Goal: Information Seeking & Learning: Learn about a topic

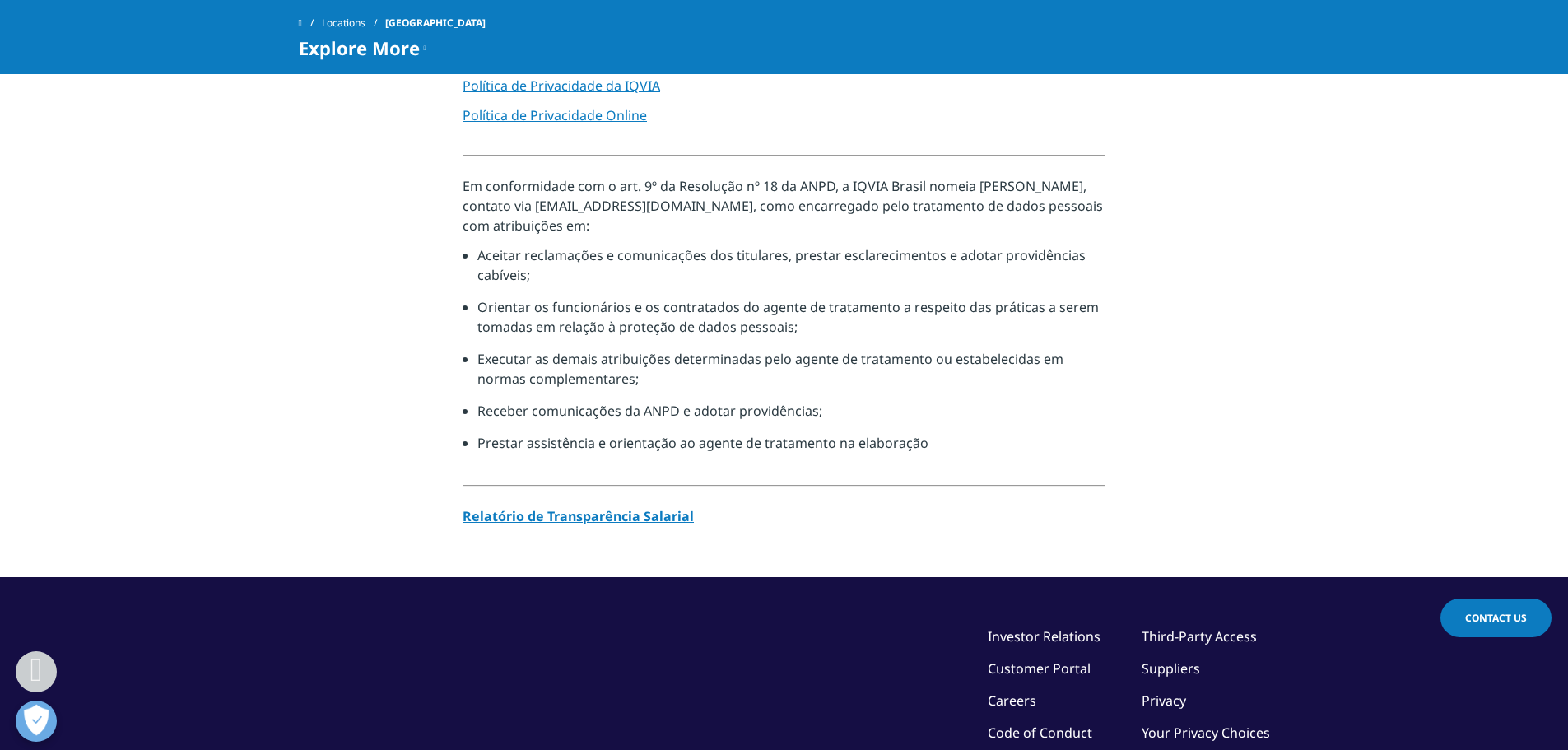
scroll to position [1263, 0]
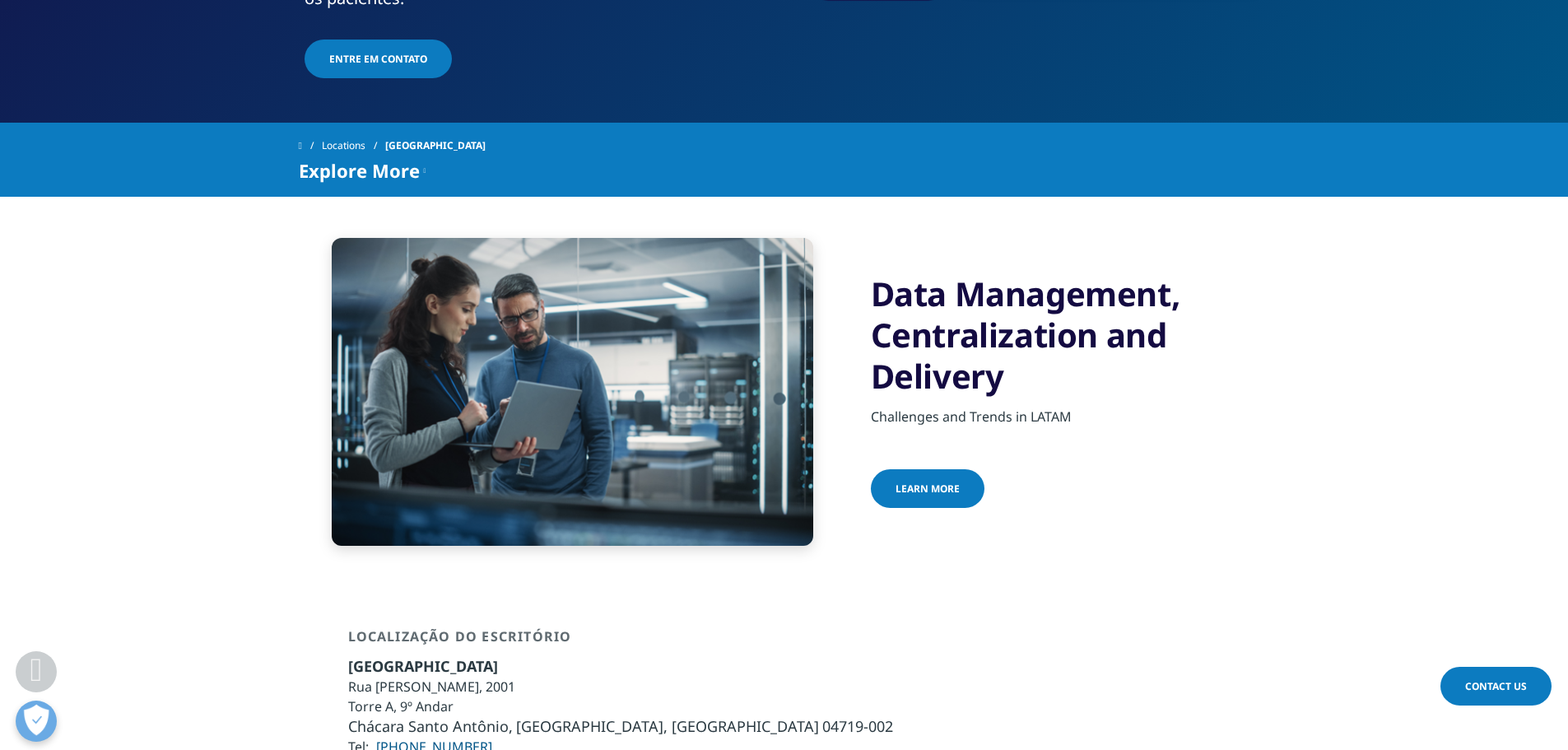
scroll to position [494, 0]
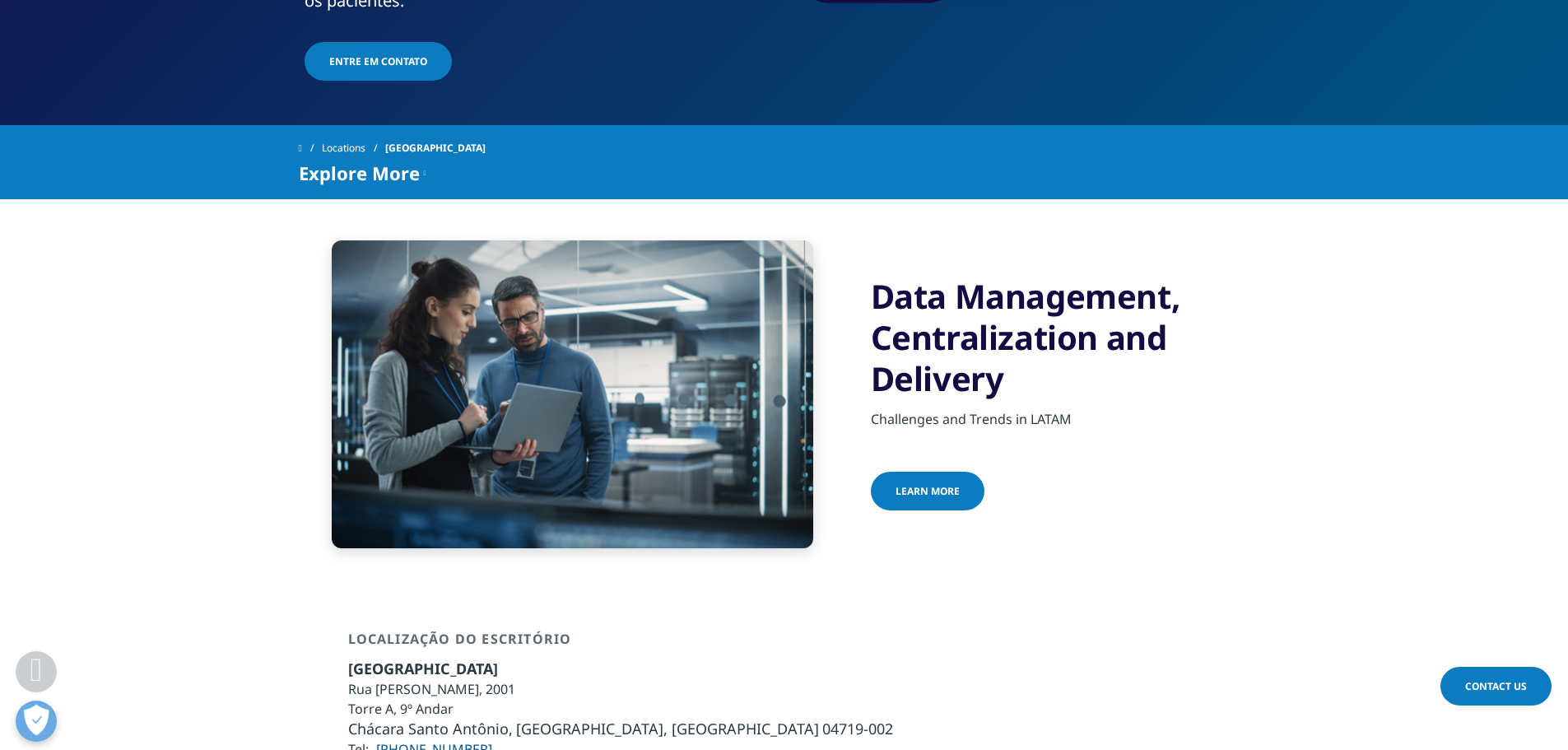
click at [961, 472] on link "learn more" at bounding box center [927, 492] width 114 height 39
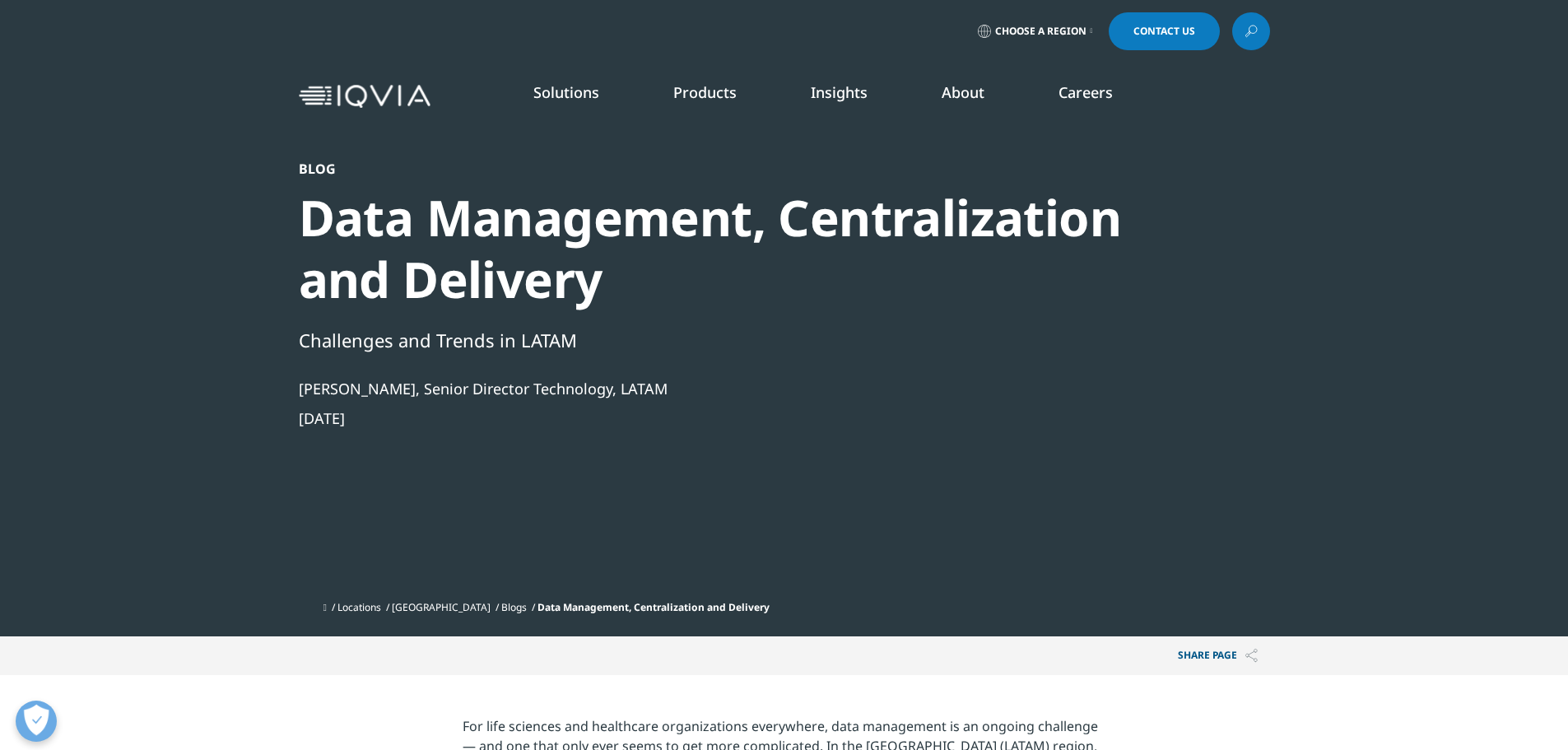
click at [436, 302] on link "SEE LATEST REPORTS" at bounding box center [559, 300] width 326 height 14
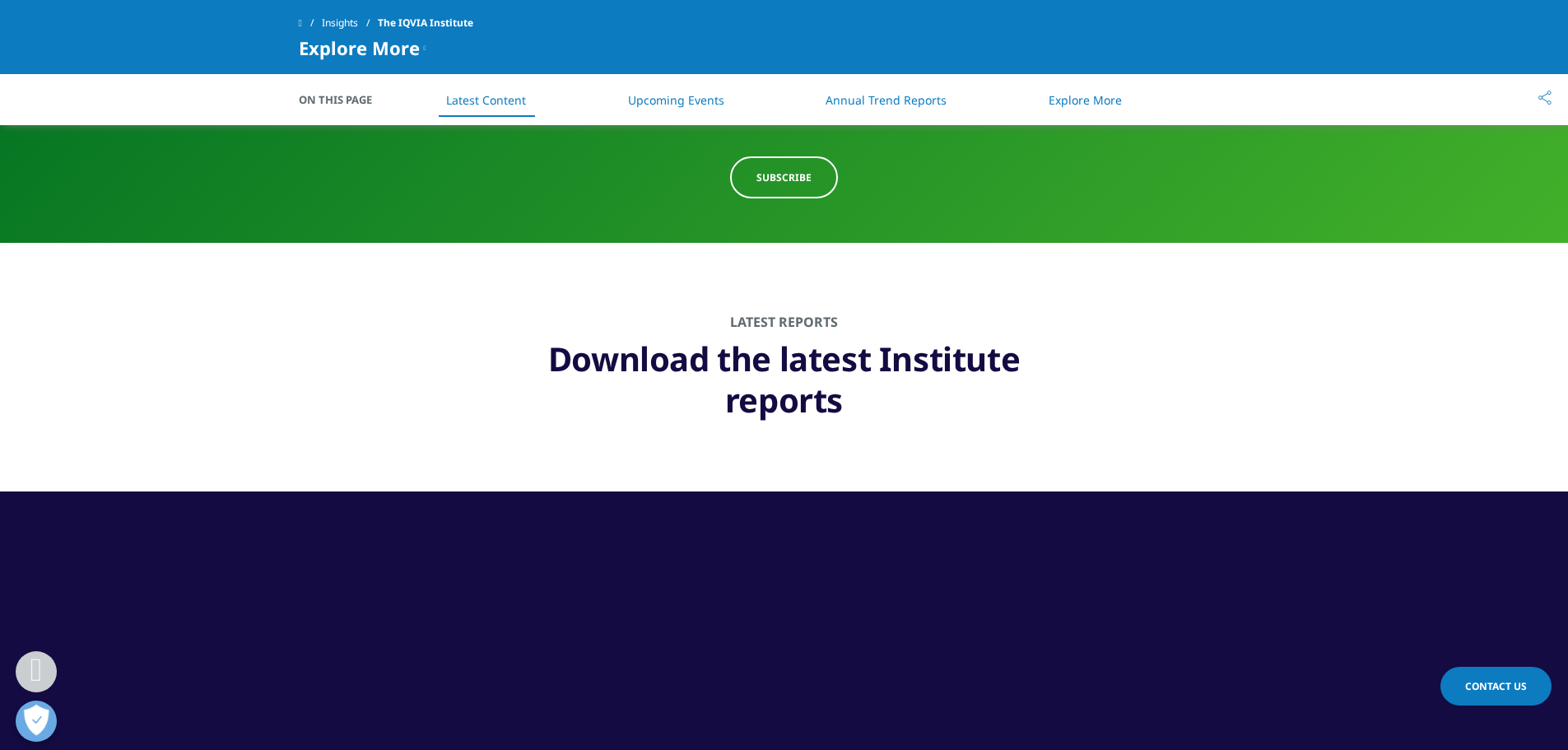
click at [794, 369] on h1 "Download the latest Institute reports" at bounding box center [784, 375] width 577 height 90
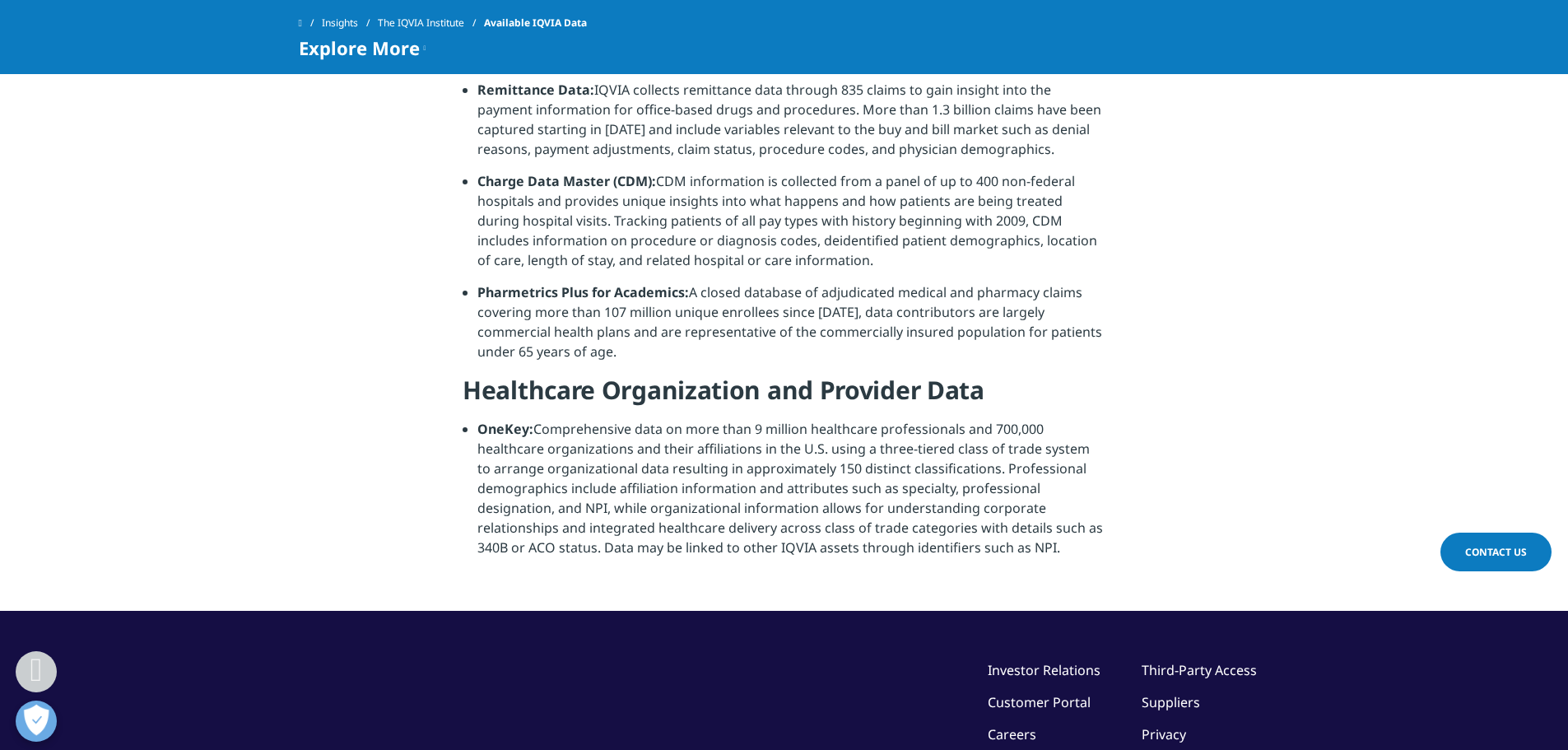
scroll to position [1701, 0]
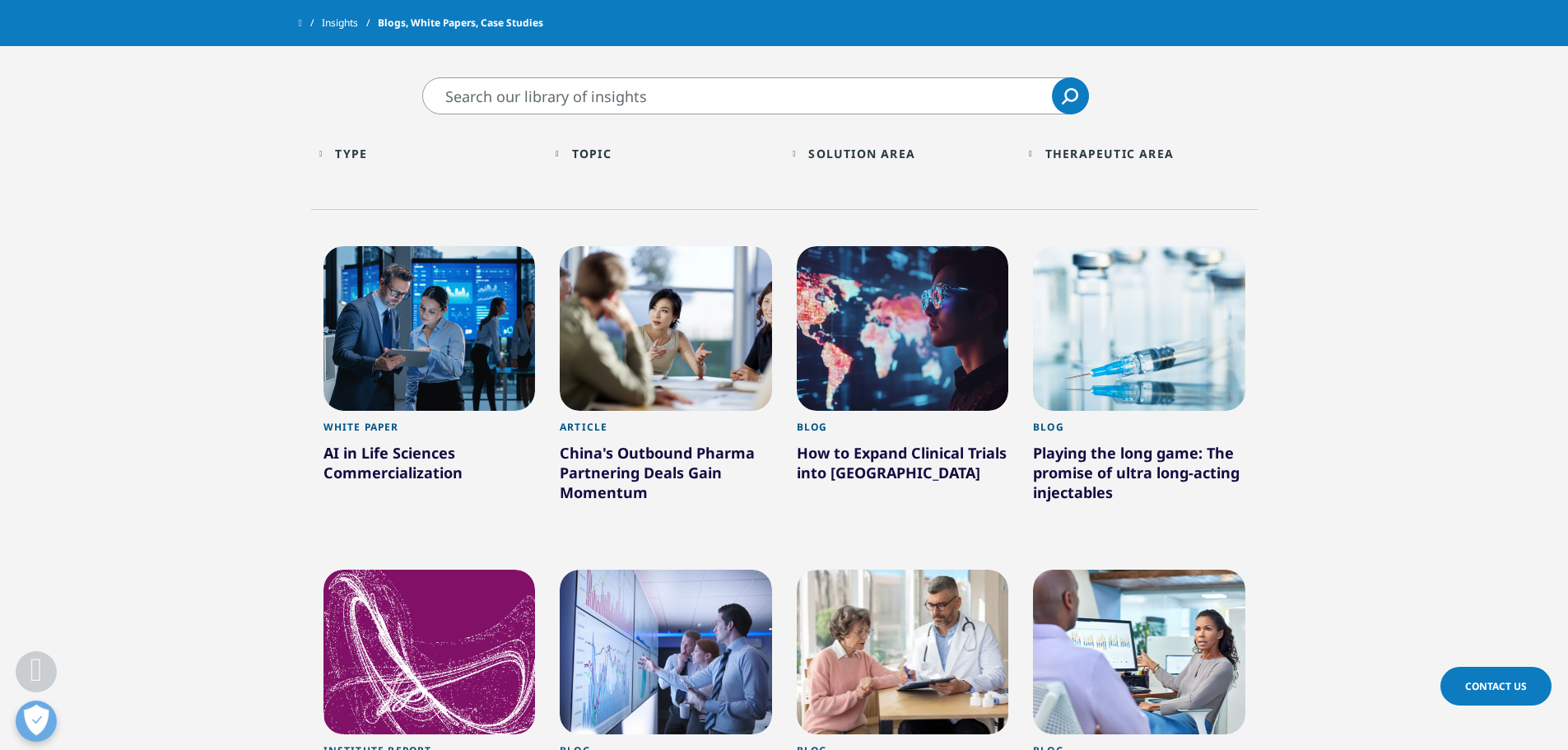
scroll to position [550, 0]
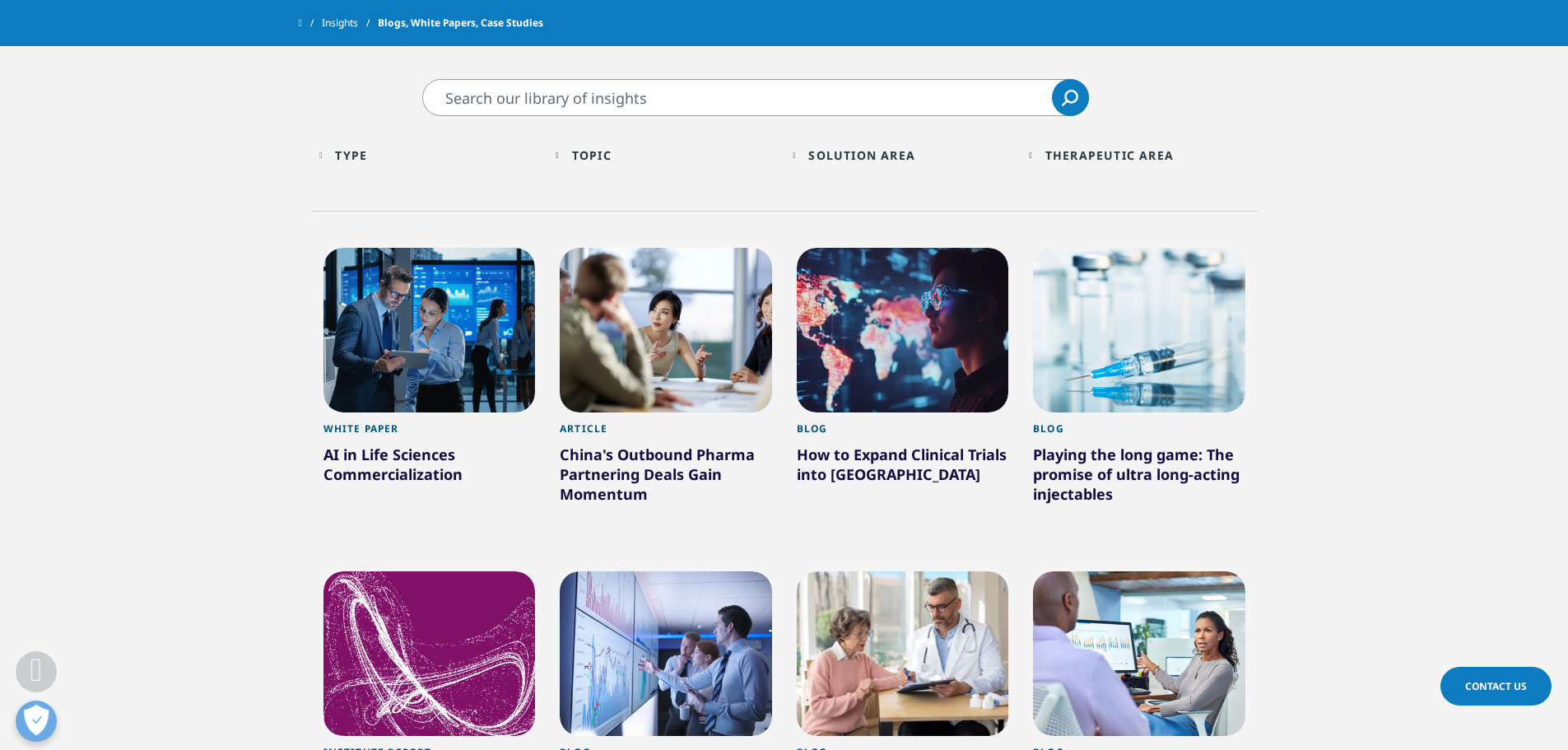
click at [651, 153] on div "Topic Loading" at bounding box center [674, 155] width 204 height 16
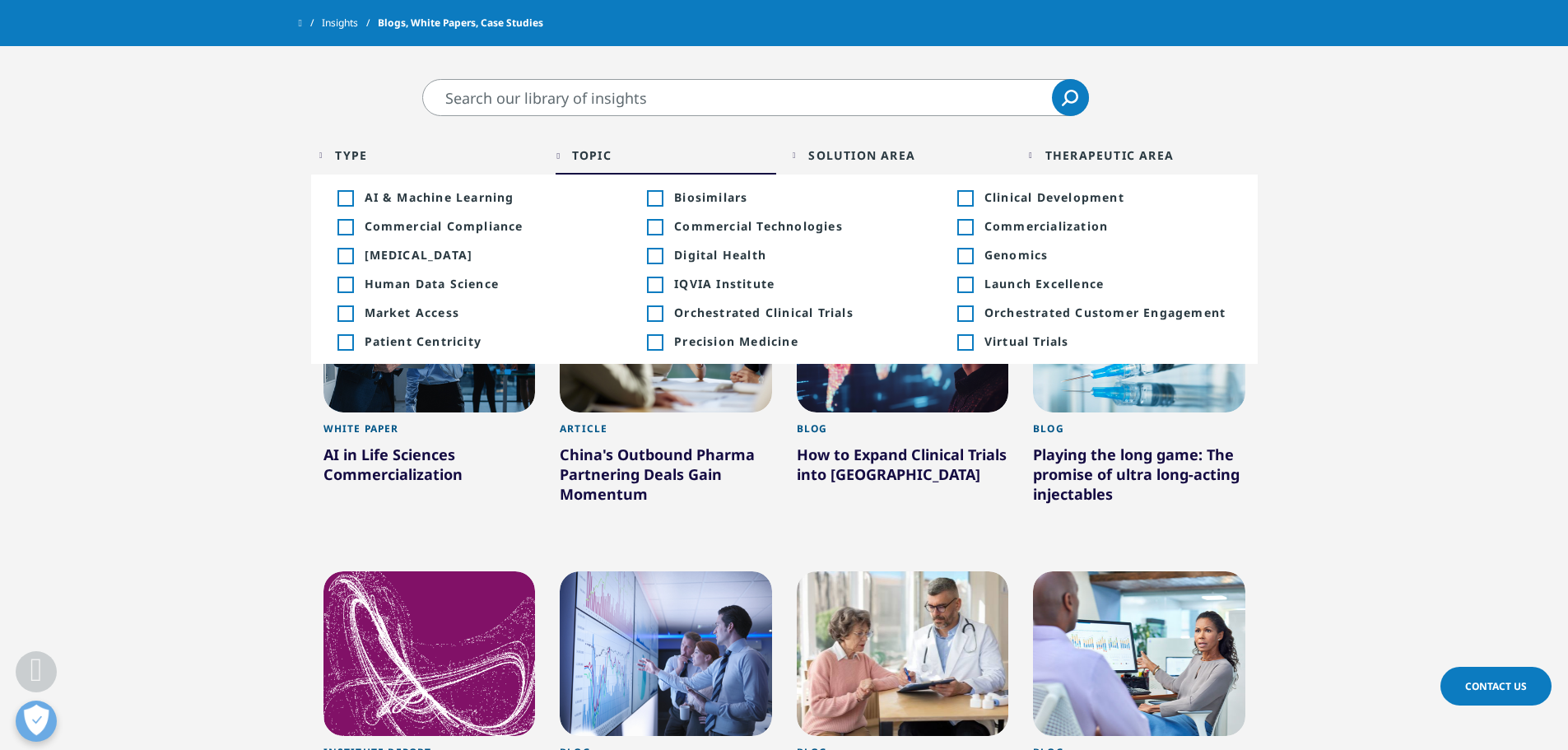
click at [380, 149] on div "Type Loading" at bounding box center [437, 155] width 204 height 16
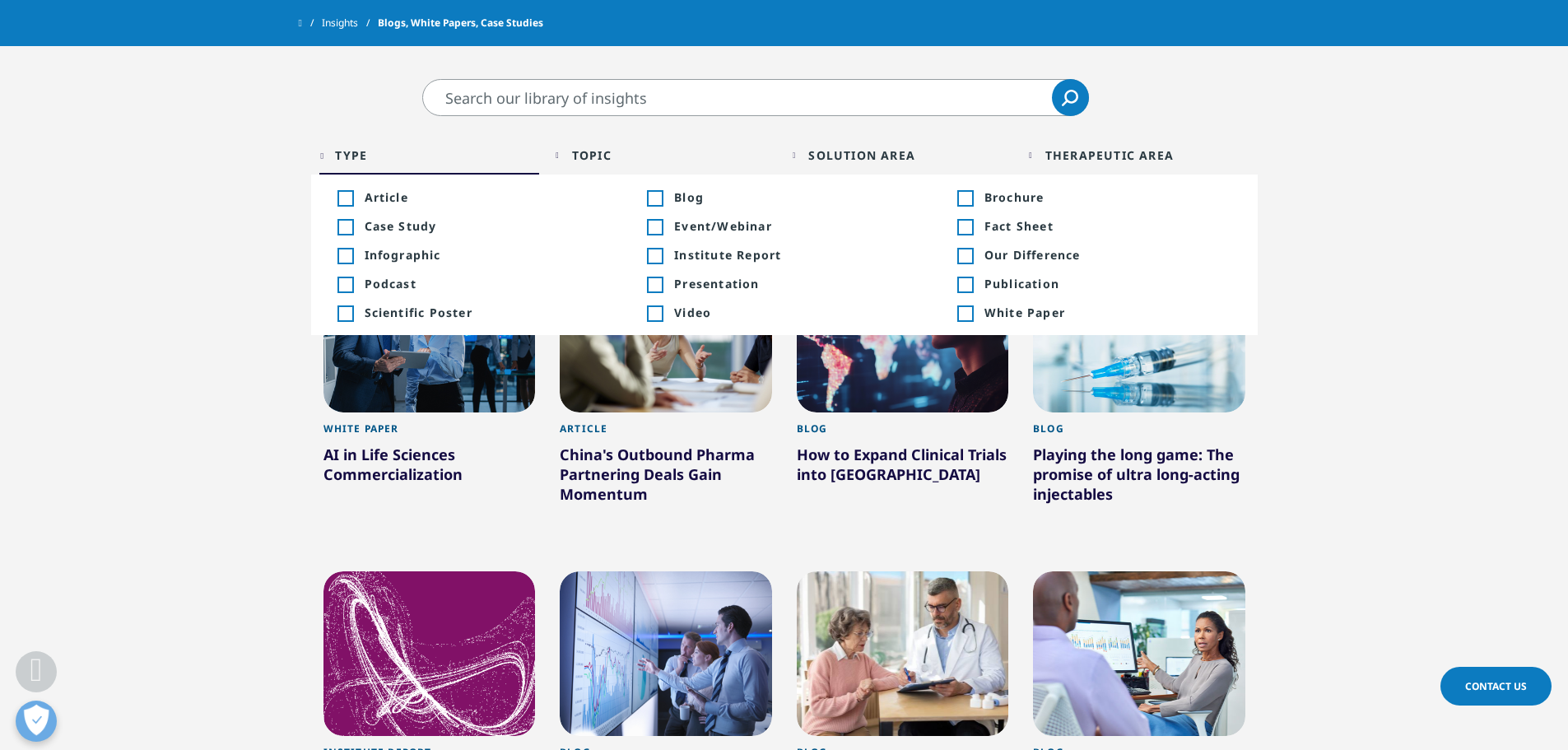
click at [612, 156] on div "Topic" at bounding box center [591, 155] width 40 height 16
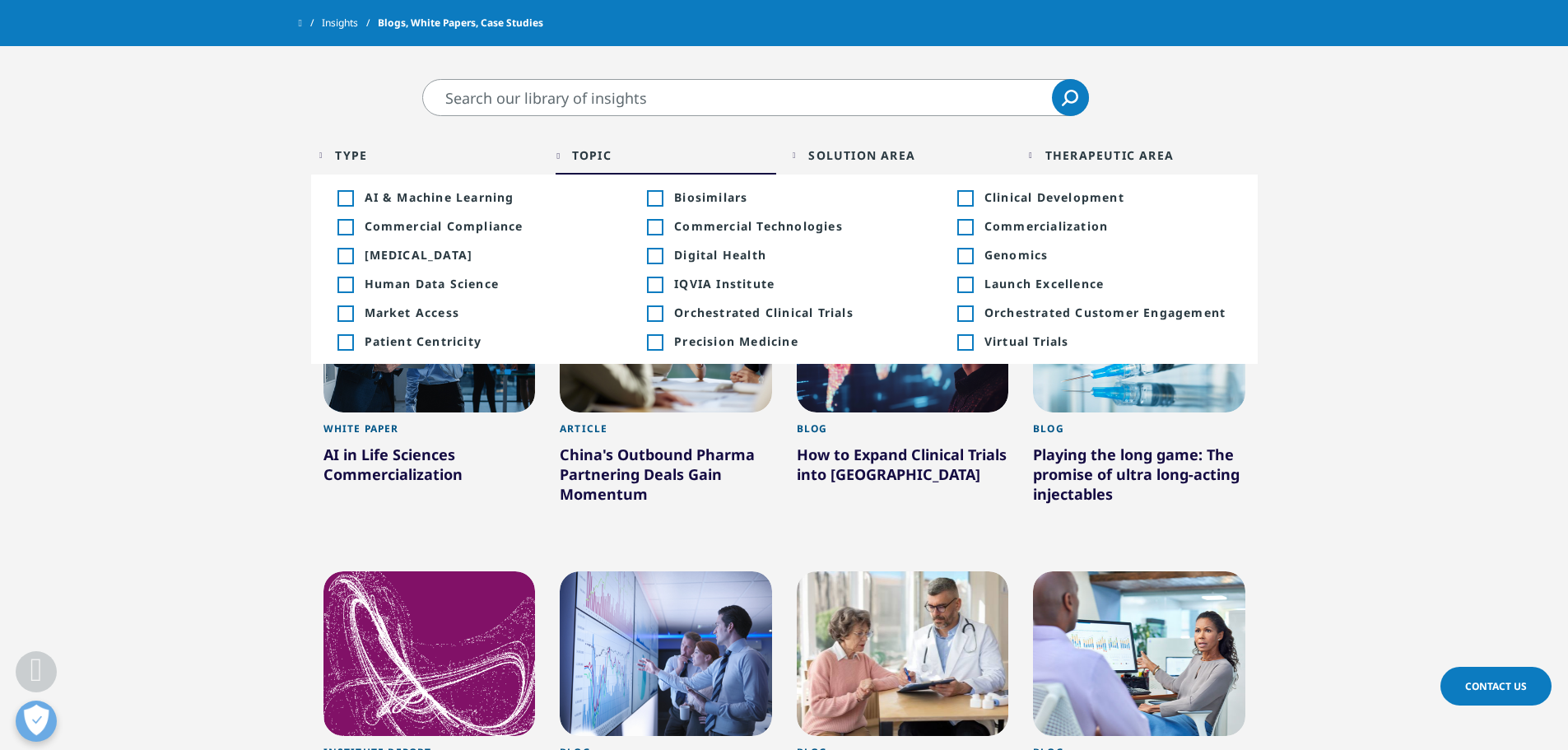
click at [1102, 153] on div "Therapeutic Area" at bounding box center [1110, 155] width 128 height 16
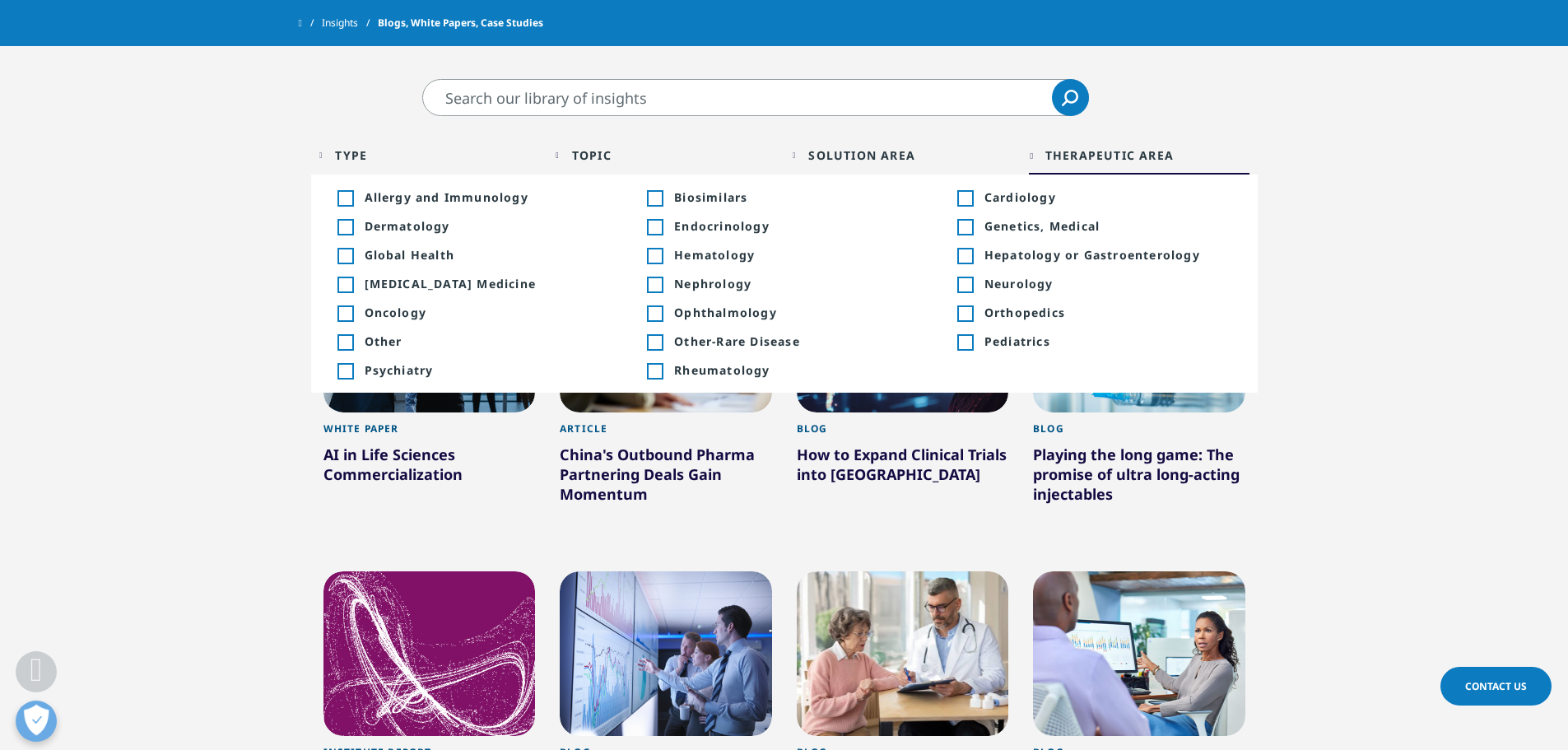
click at [522, 73] on div "Clear Search Loading Type Loading Clear Or/And Operator Toggle Article 221 Togg…" at bounding box center [784, 674] width 1568 height 1362
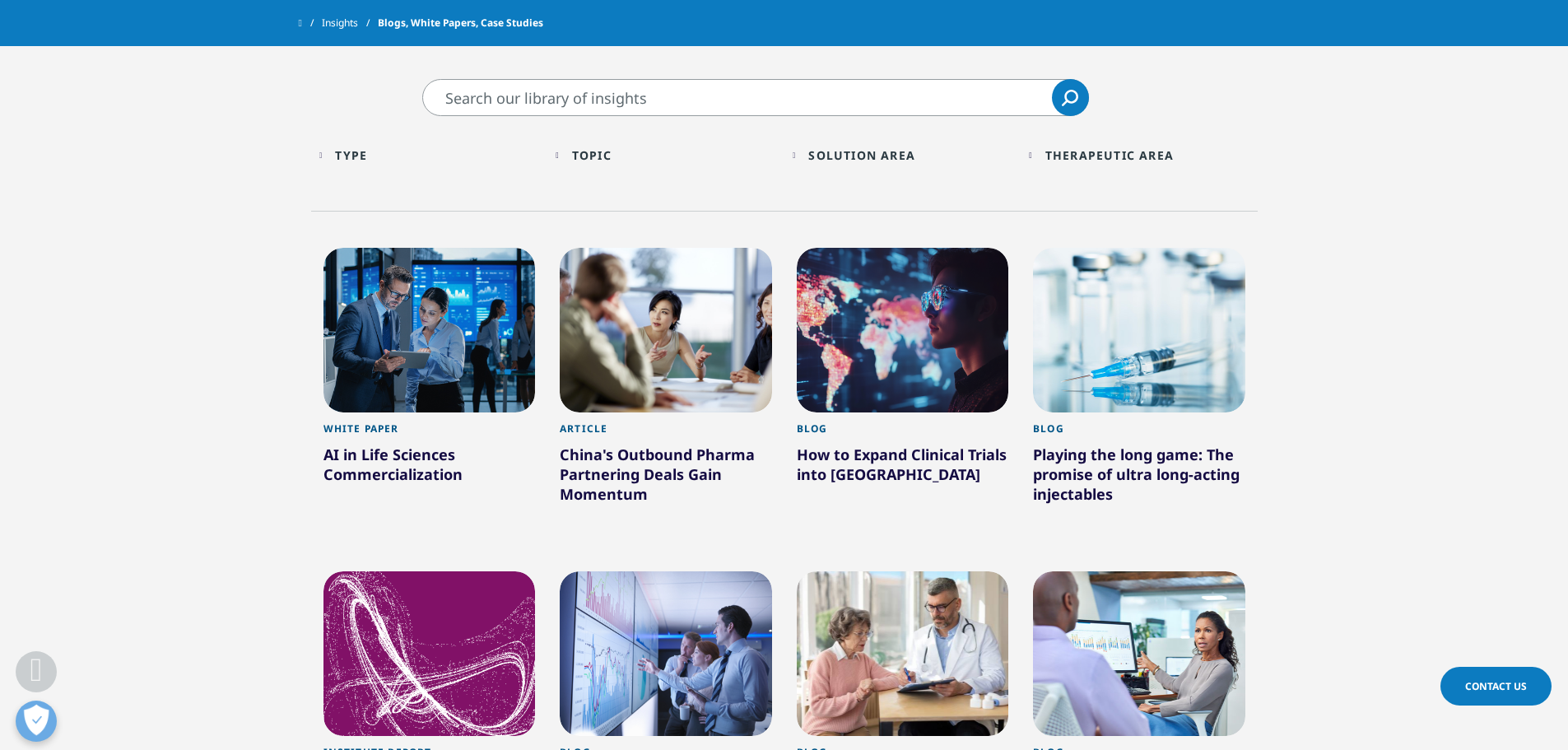
click at [522, 100] on input "Pesquisar" at bounding box center [755, 97] width 667 height 37
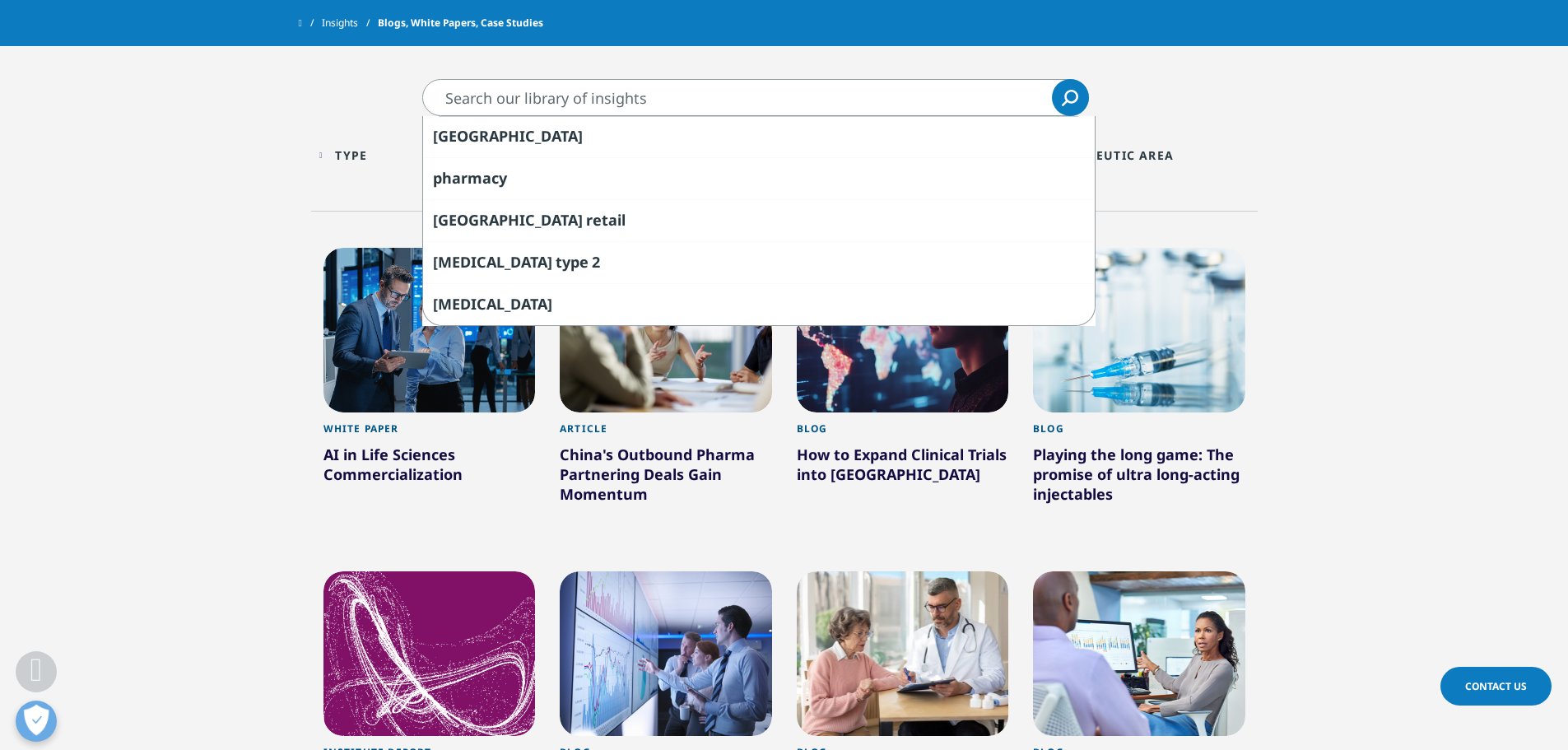
type input "s"
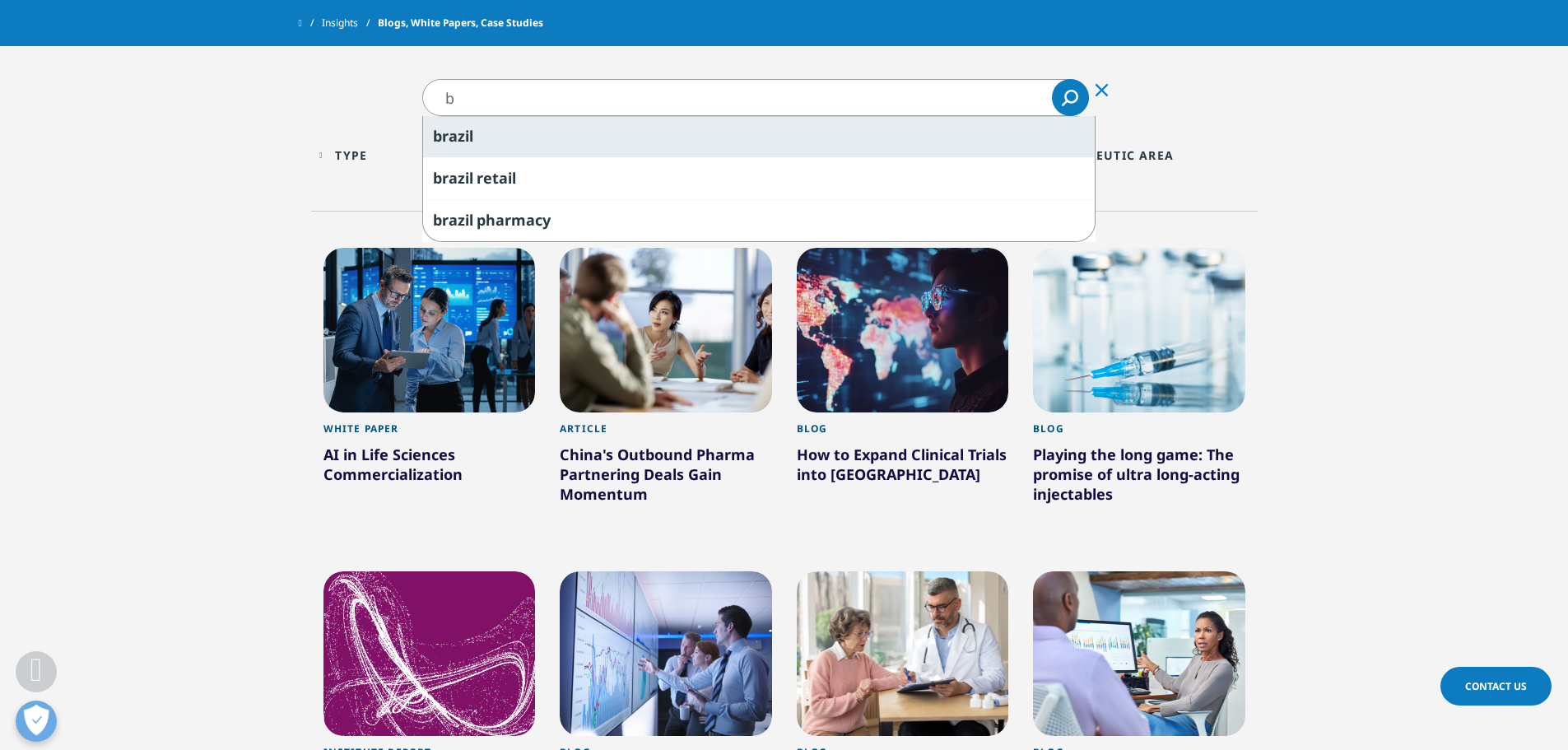
click at [506, 127] on div "b razil" at bounding box center [759, 137] width 672 height 41
type input "brazil"
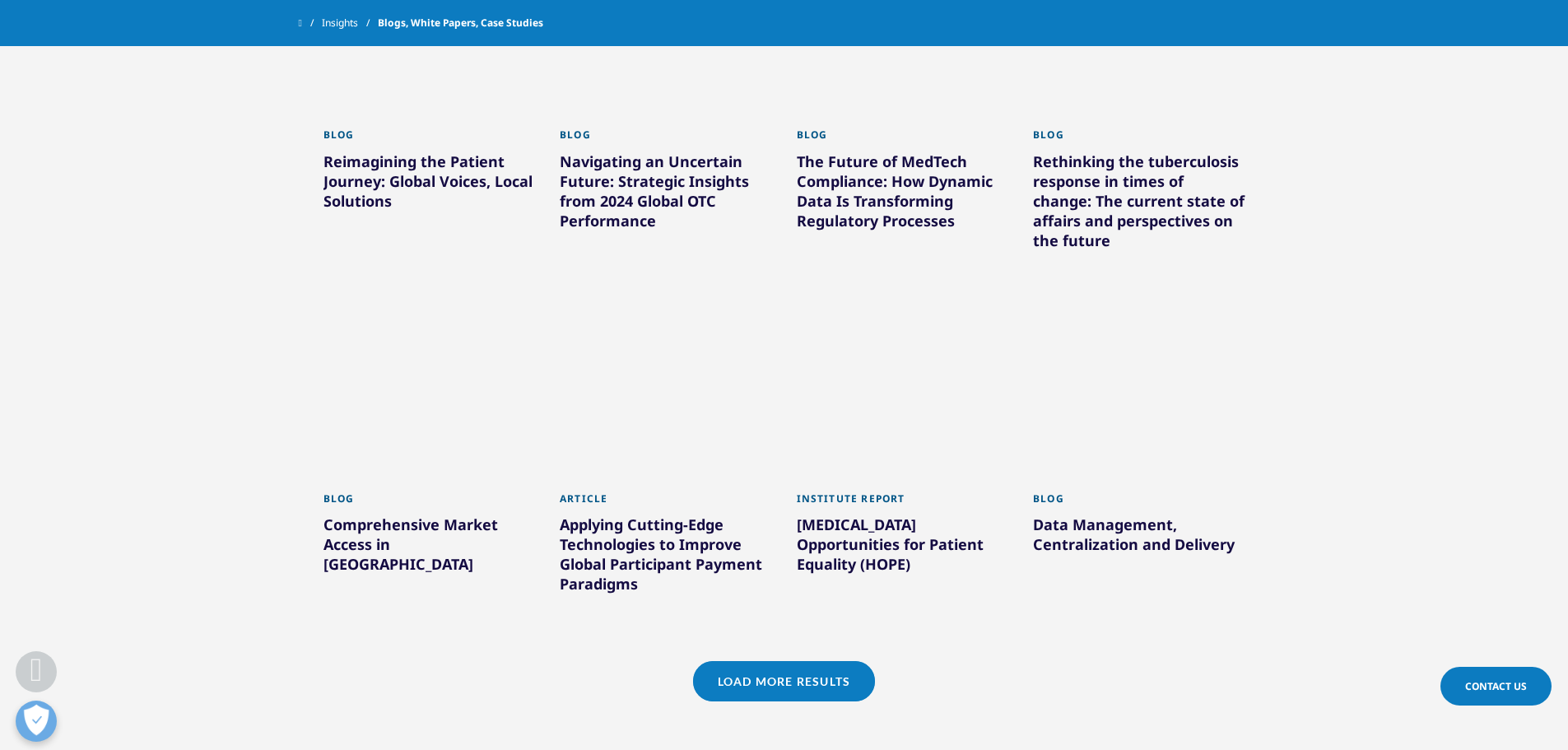
scroll to position [1210, 0]
click at [755, 660] on link "Load More Results" at bounding box center [784, 680] width 182 height 41
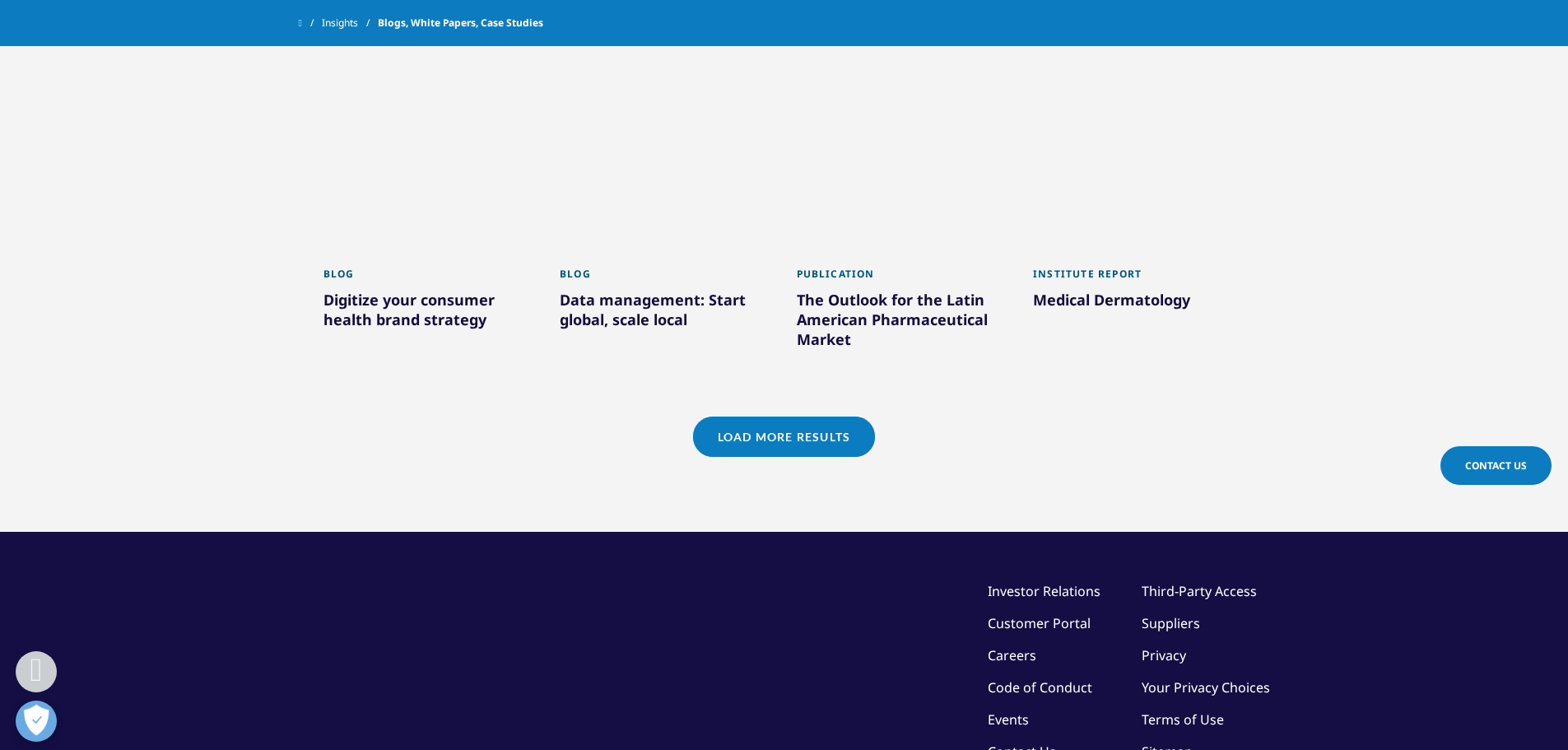
scroll to position [2527, 0]
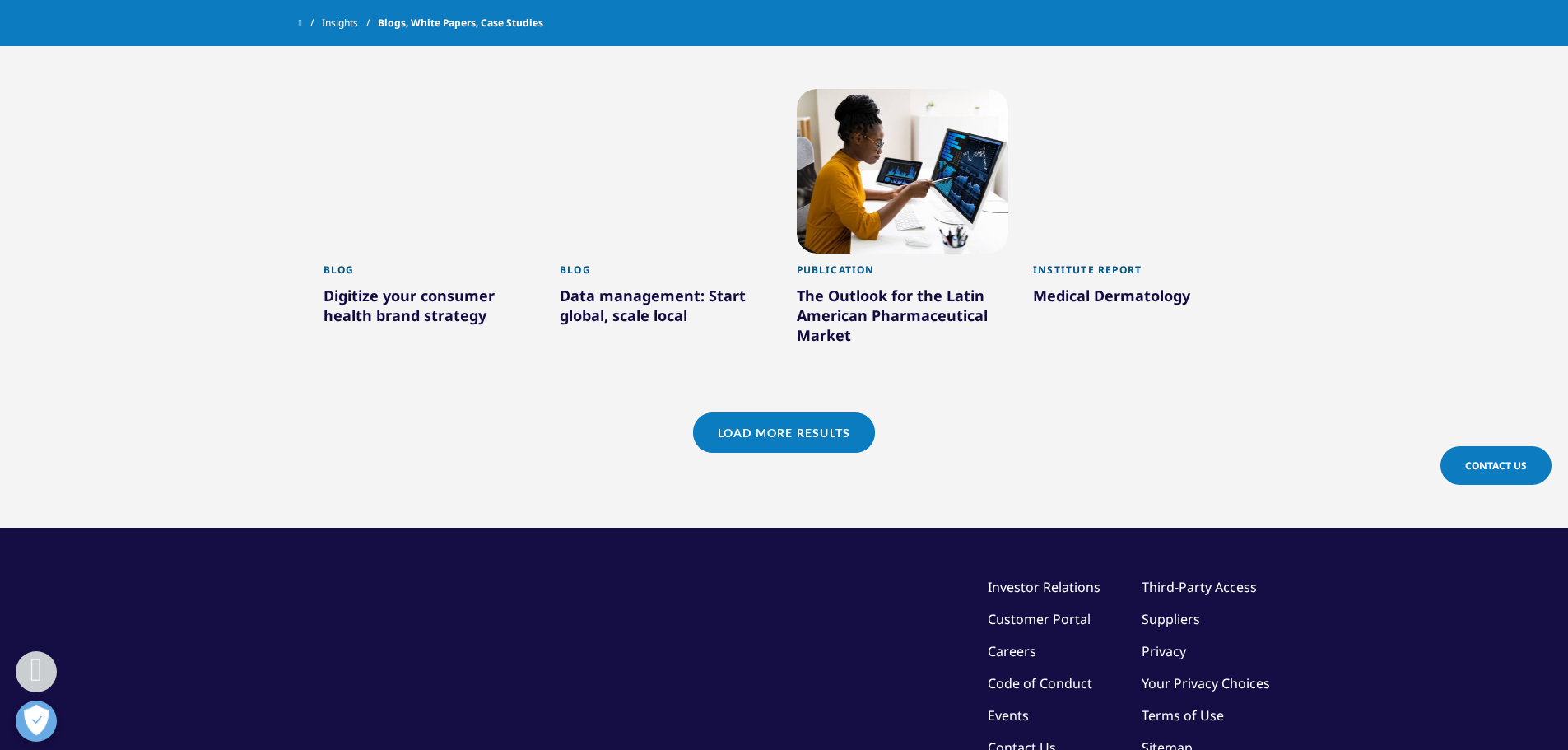
click at [794, 413] on link "Load More Results" at bounding box center [784, 433] width 182 height 41
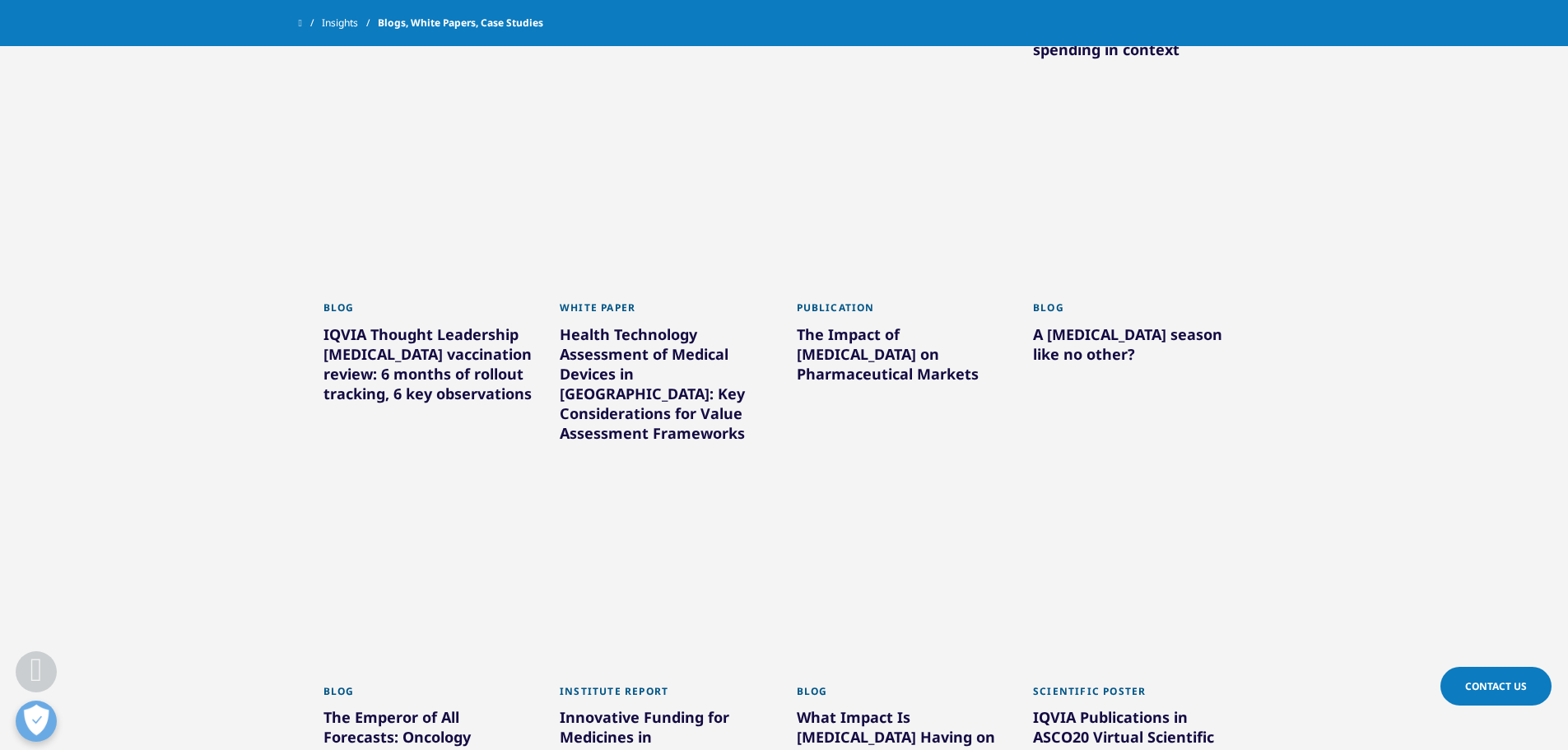
scroll to position [3269, 0]
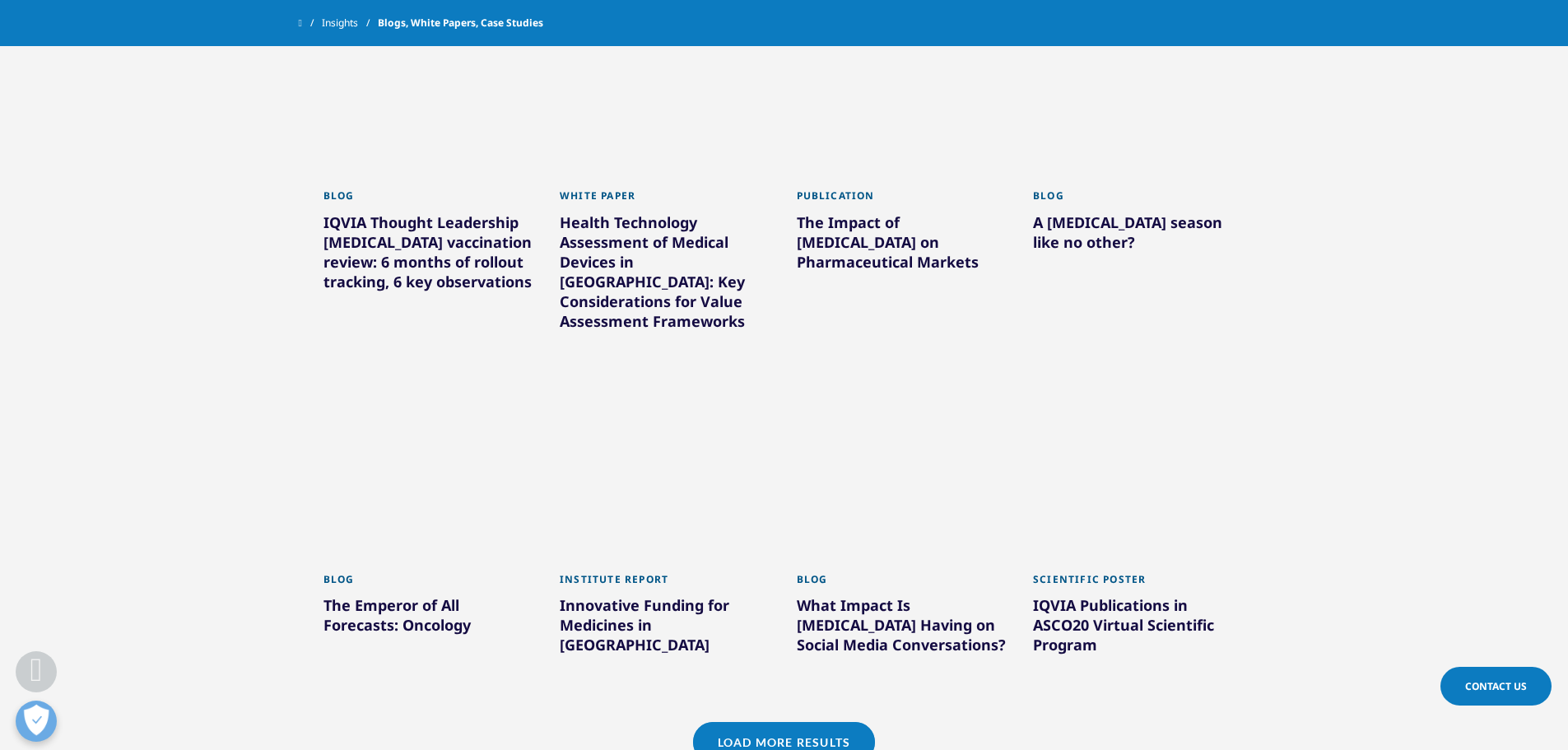
click at [825, 723] on link "Load More Results" at bounding box center [784, 743] width 182 height 41
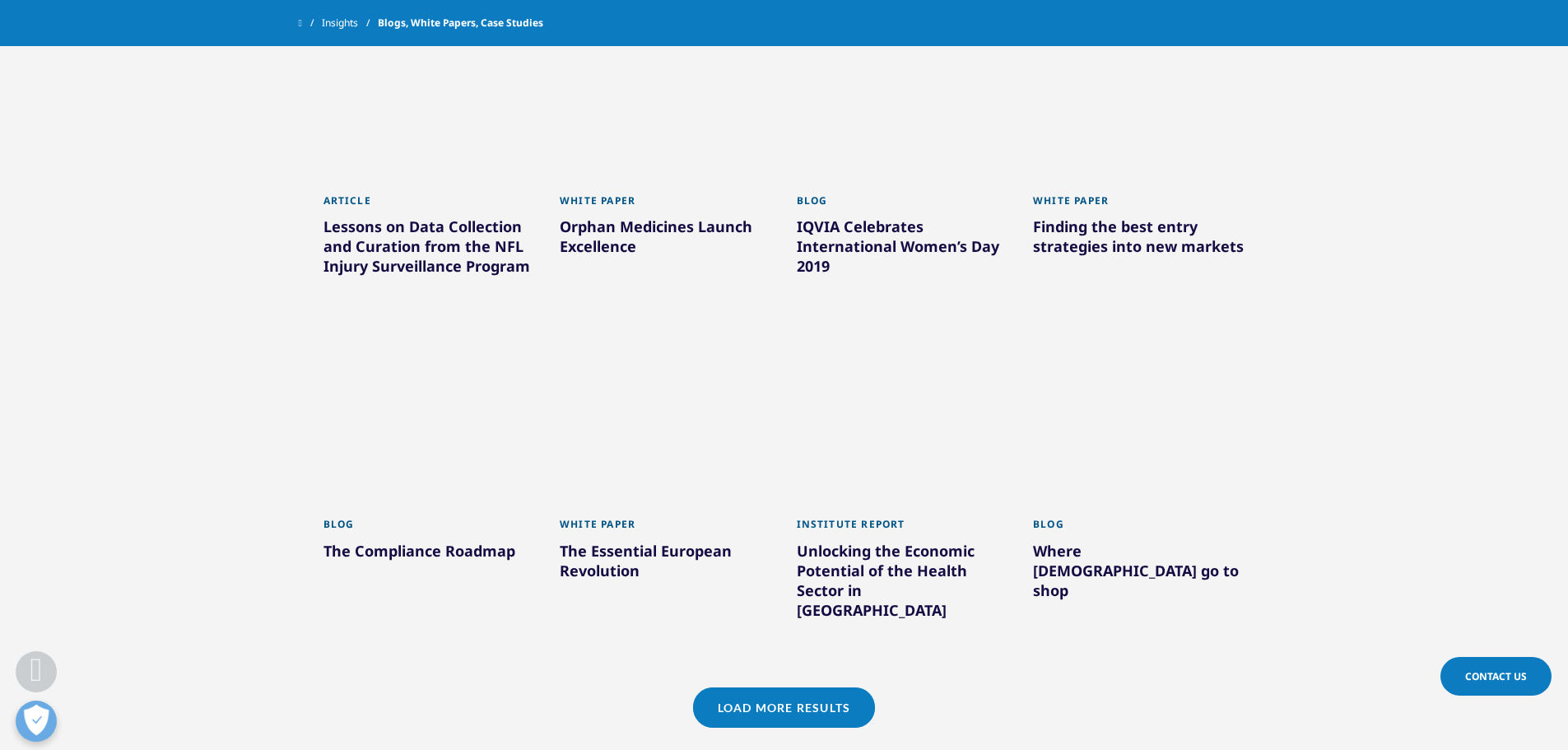
scroll to position [4340, 0]
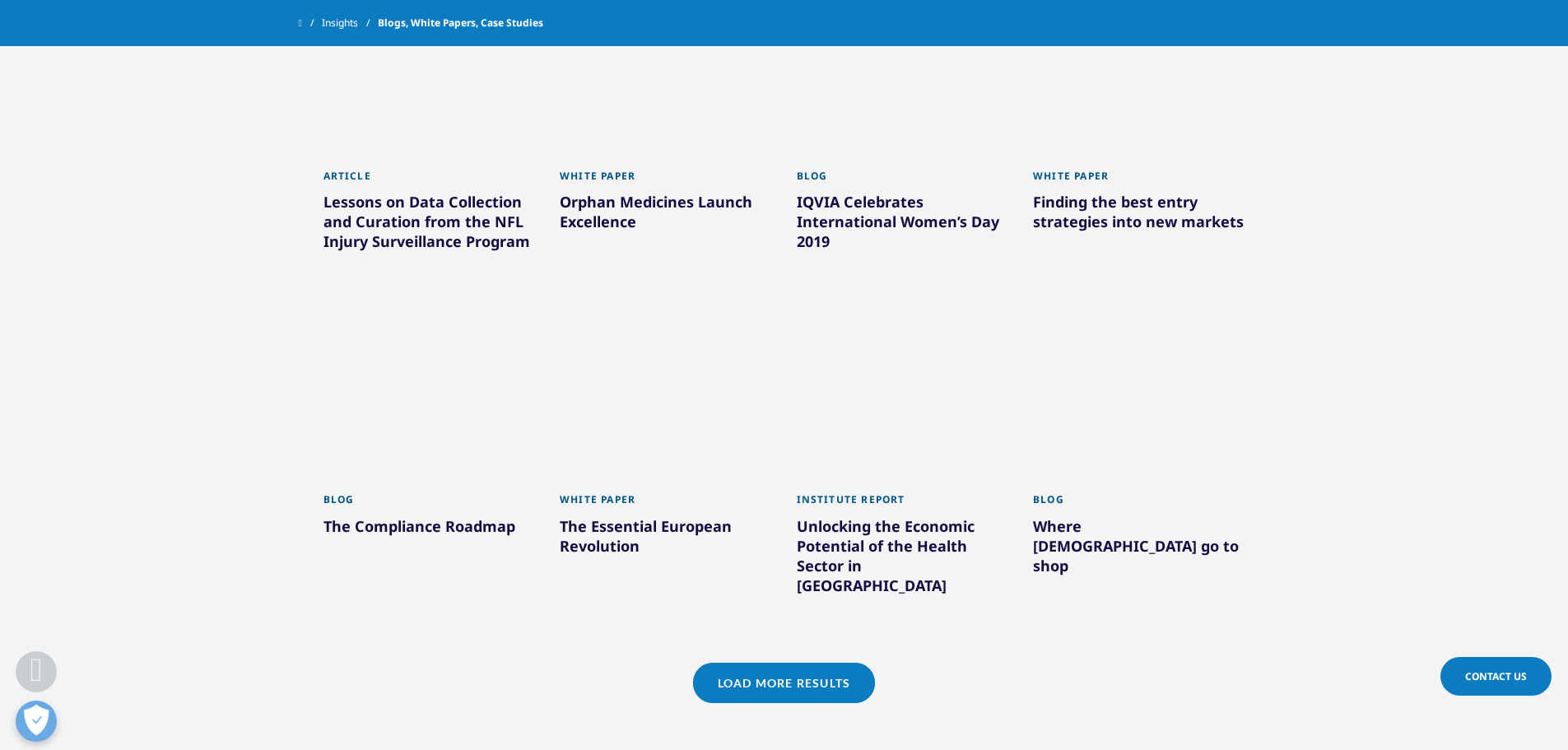
click at [767, 664] on link "Load More Results" at bounding box center [784, 684] width 182 height 41
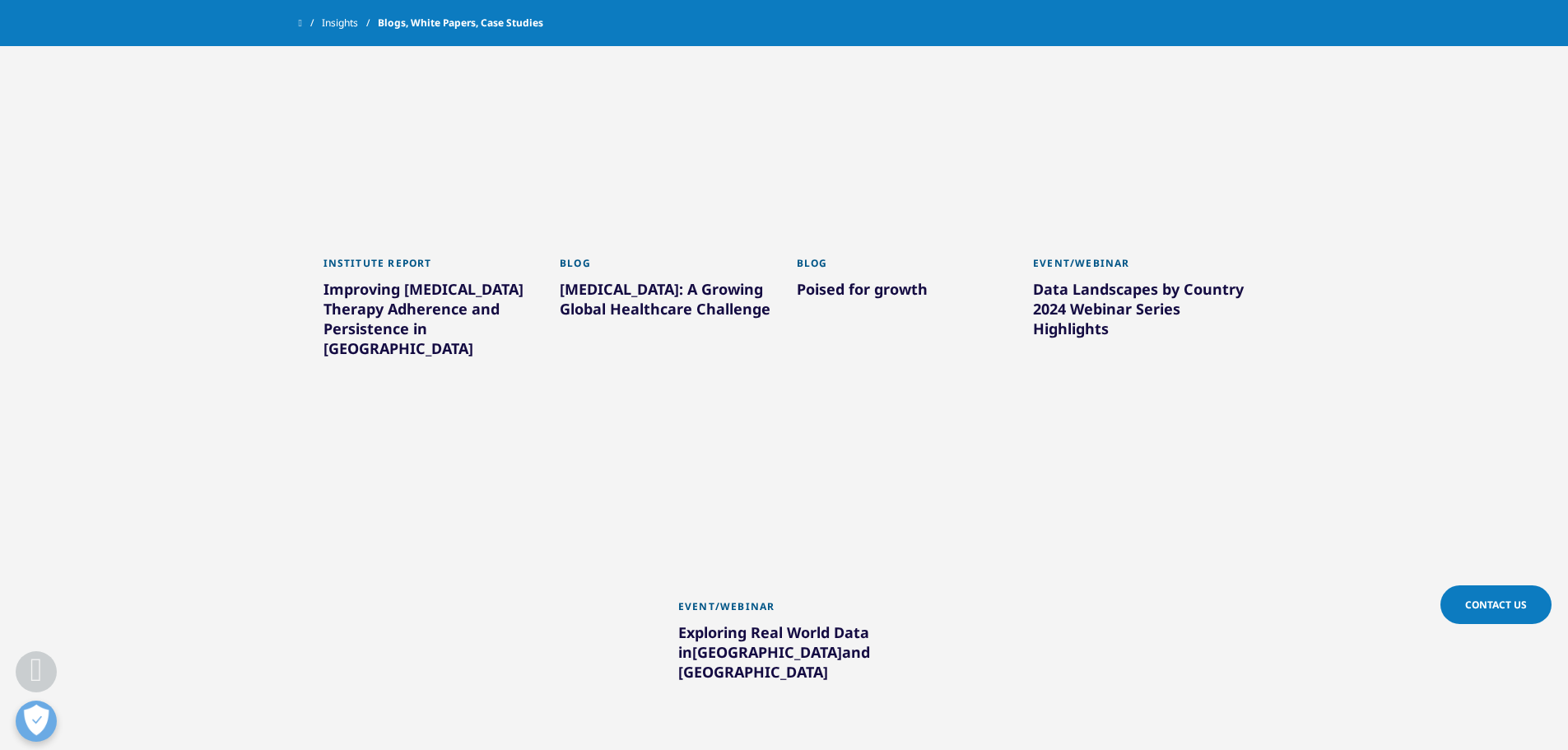
scroll to position [4998, 0]
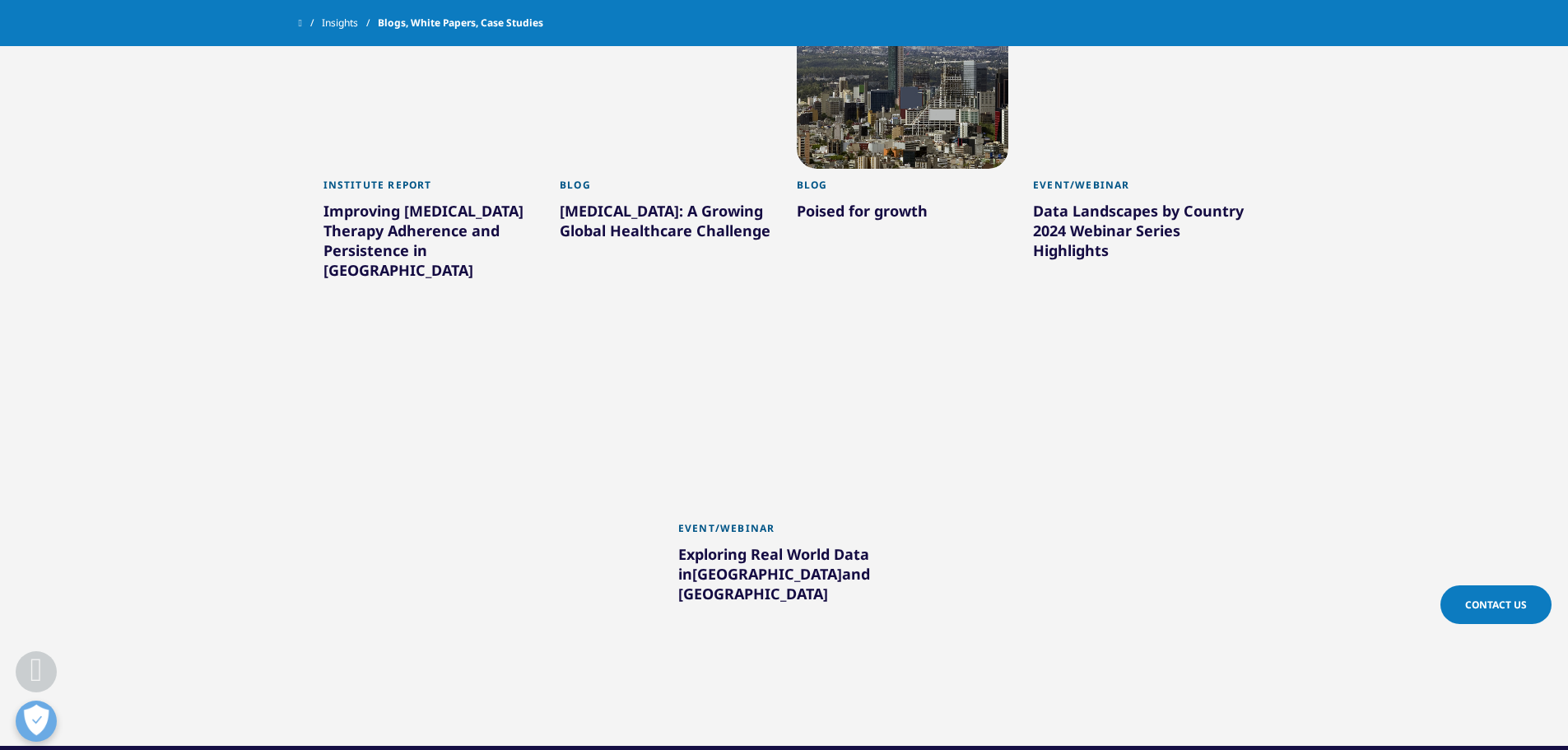
click at [788, 544] on div "Exploring Real World Data in Brazil and Latin America" at bounding box center [784, 577] width 213 height 66
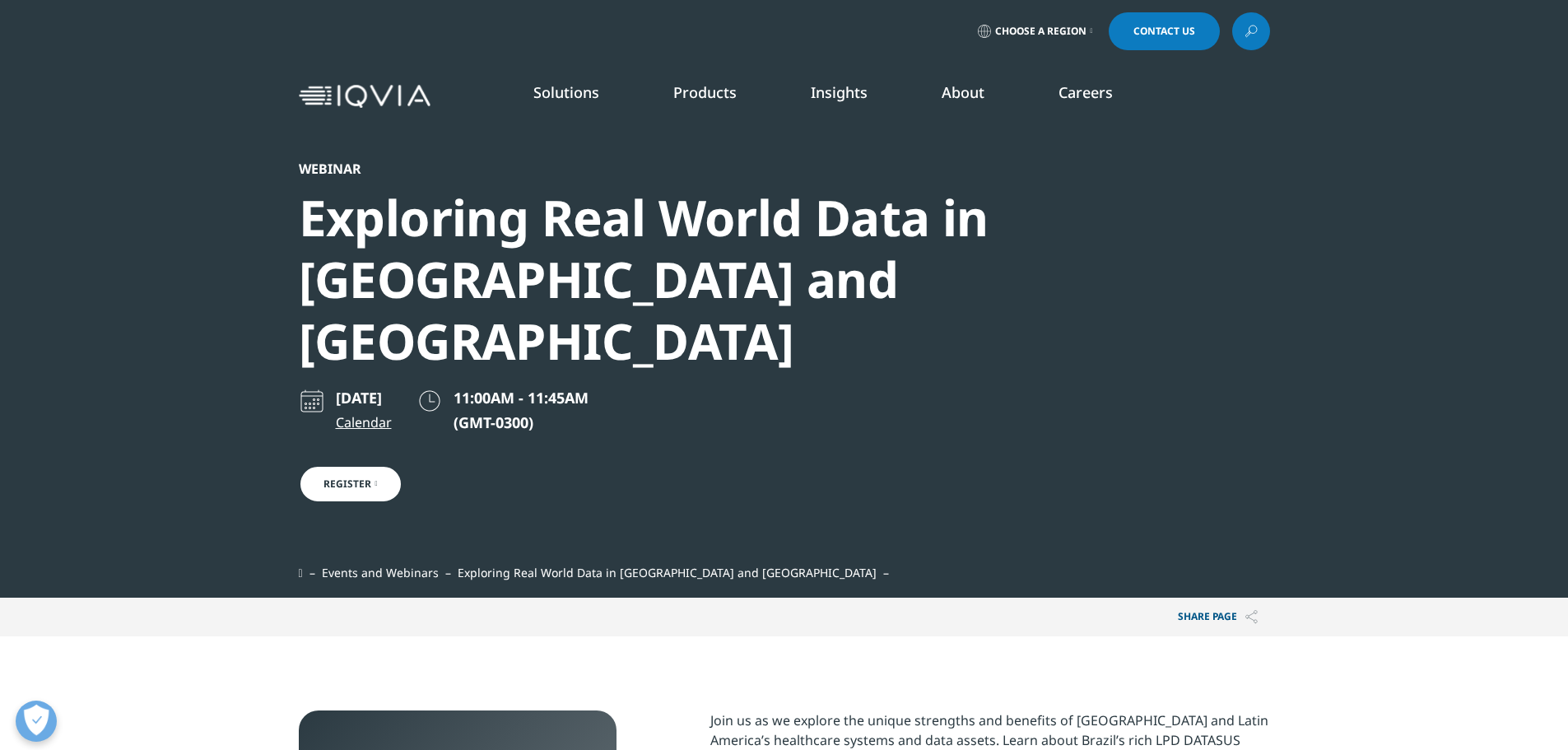
click at [1239, 30] on link at bounding box center [1251, 31] width 38 height 38
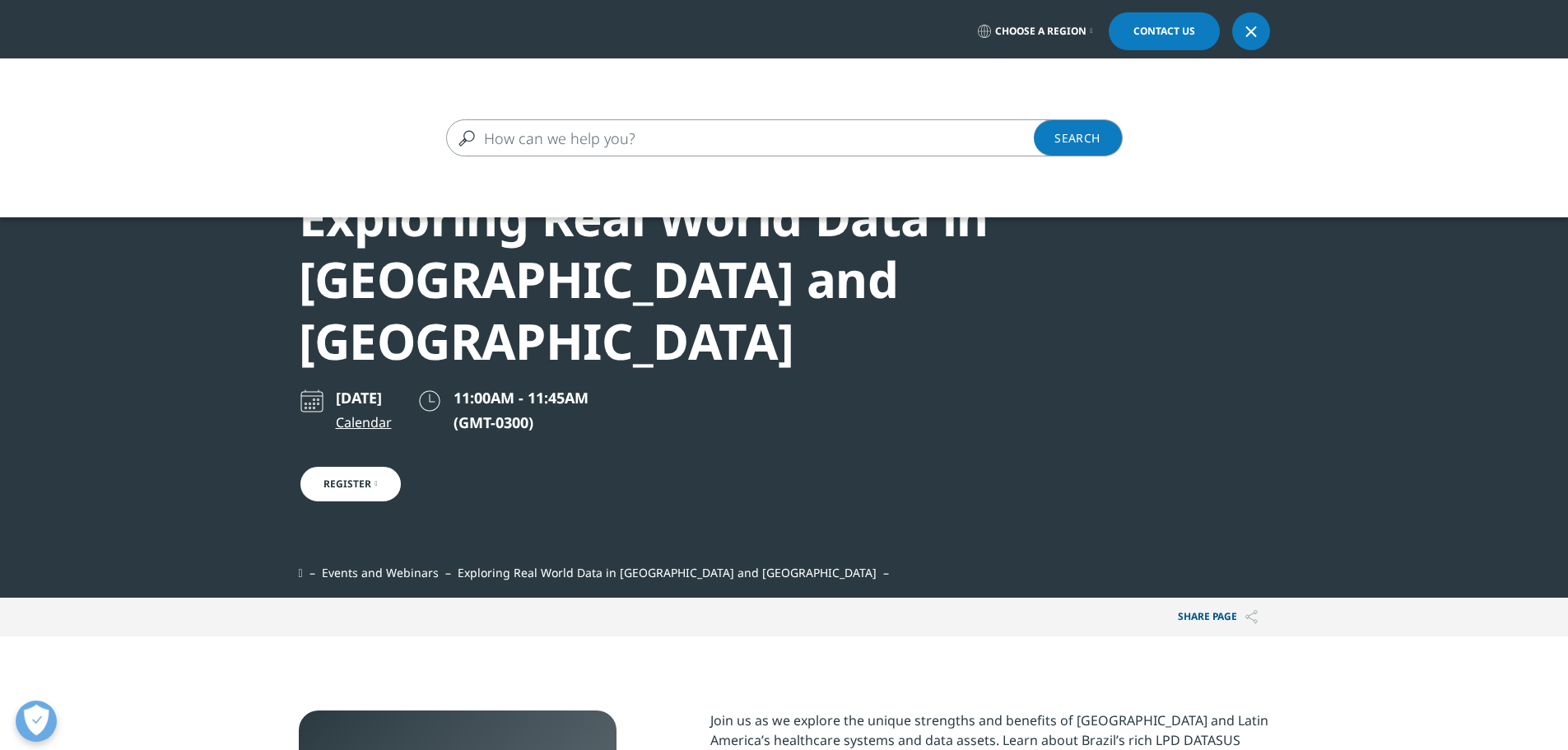
drag, startPoint x: 560, startPoint y: 127, endPoint x: 554, endPoint y: 120, distance: 9.2
click at [554, 120] on input "Search" at bounding box center [761, 138] width 629 height 37
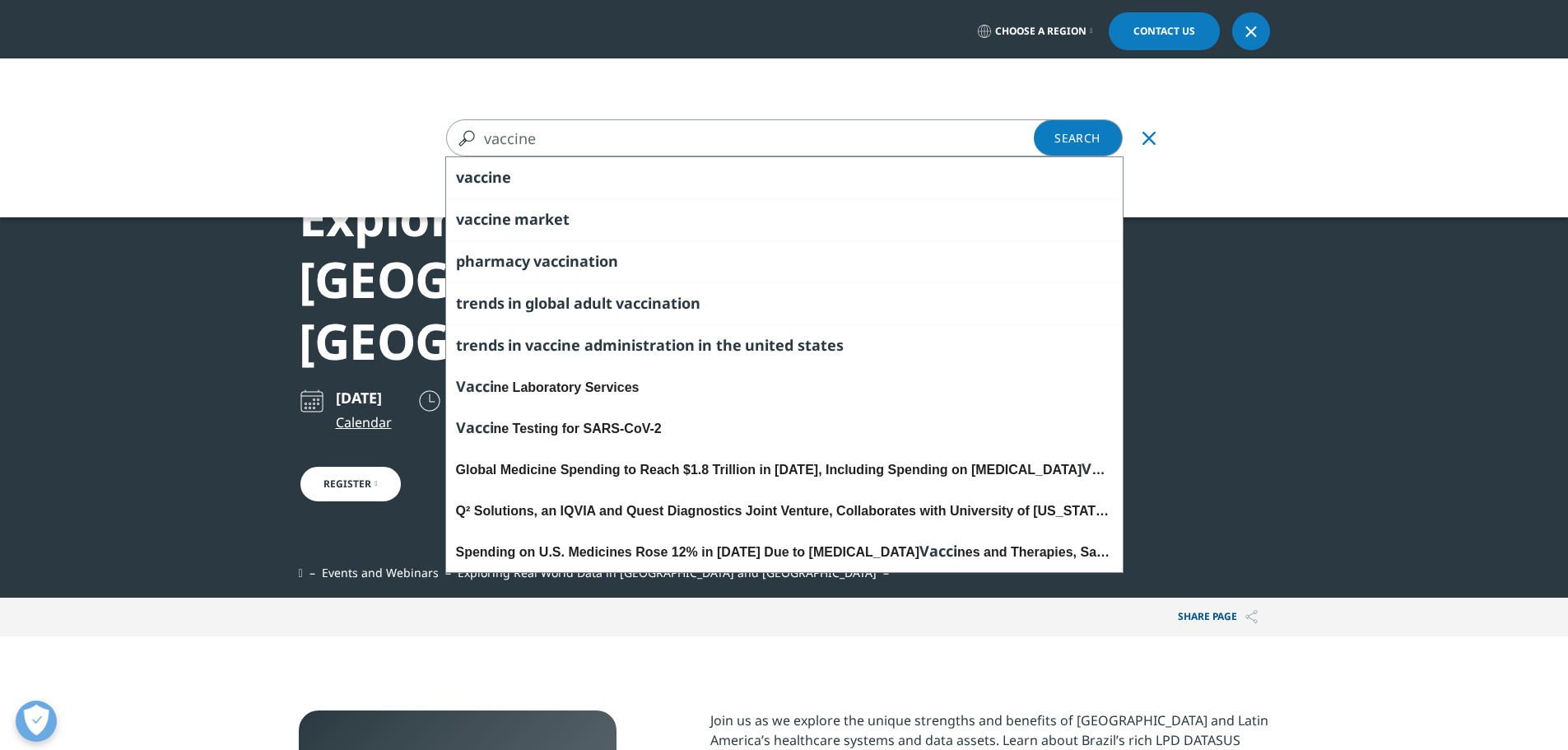
type input "vaccine"
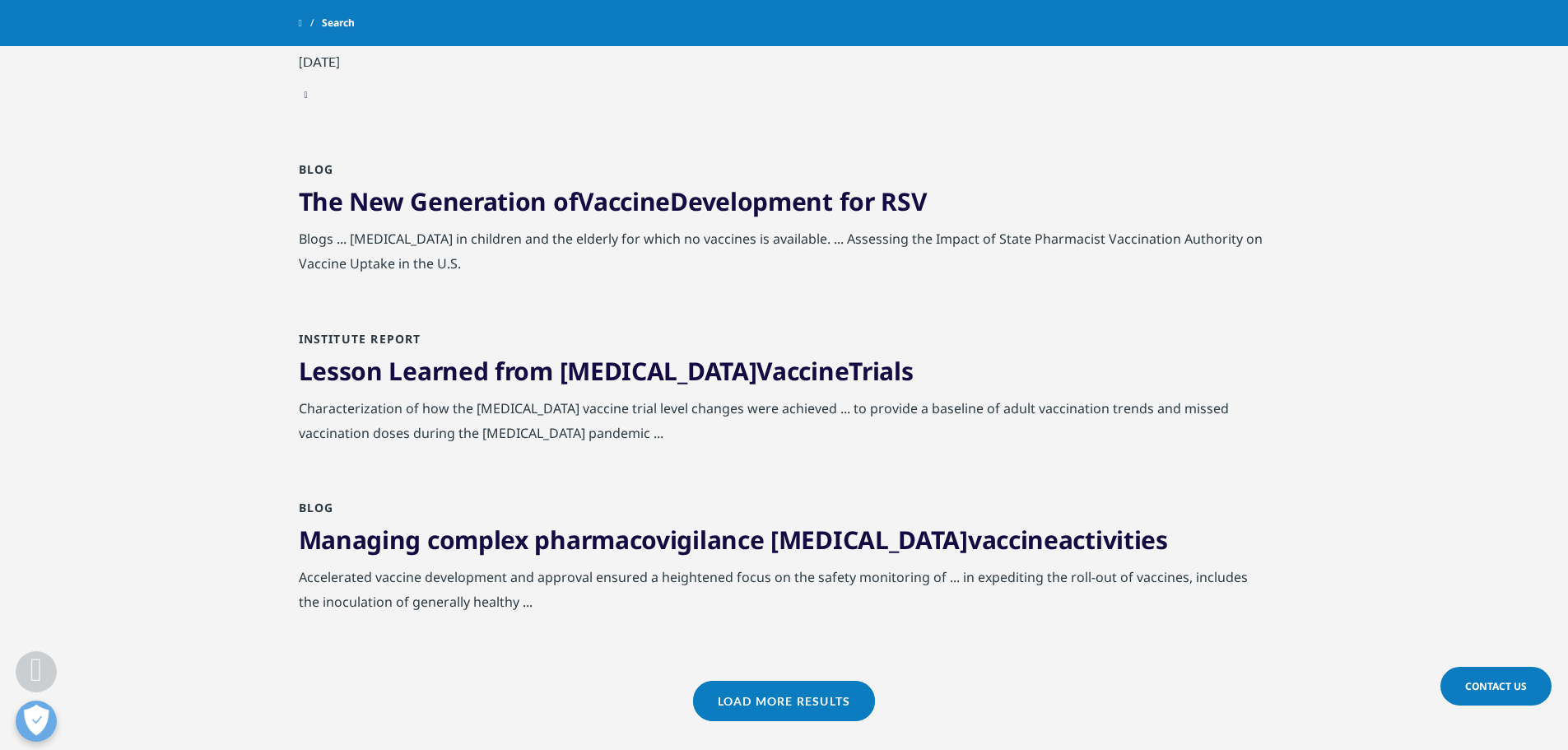
scroll to position [1565, 0]
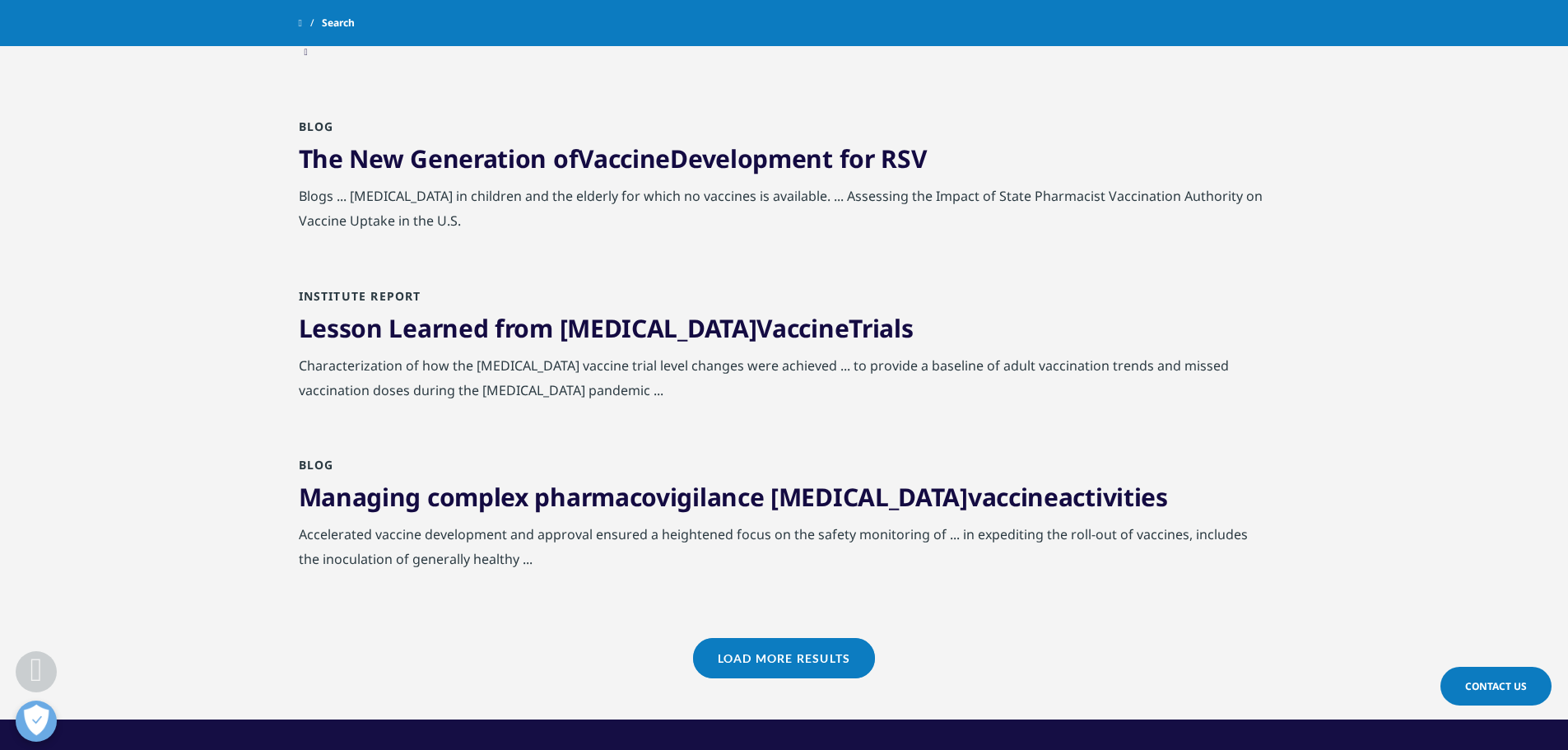
click at [777, 644] on link "Load More Results" at bounding box center [784, 659] width 182 height 41
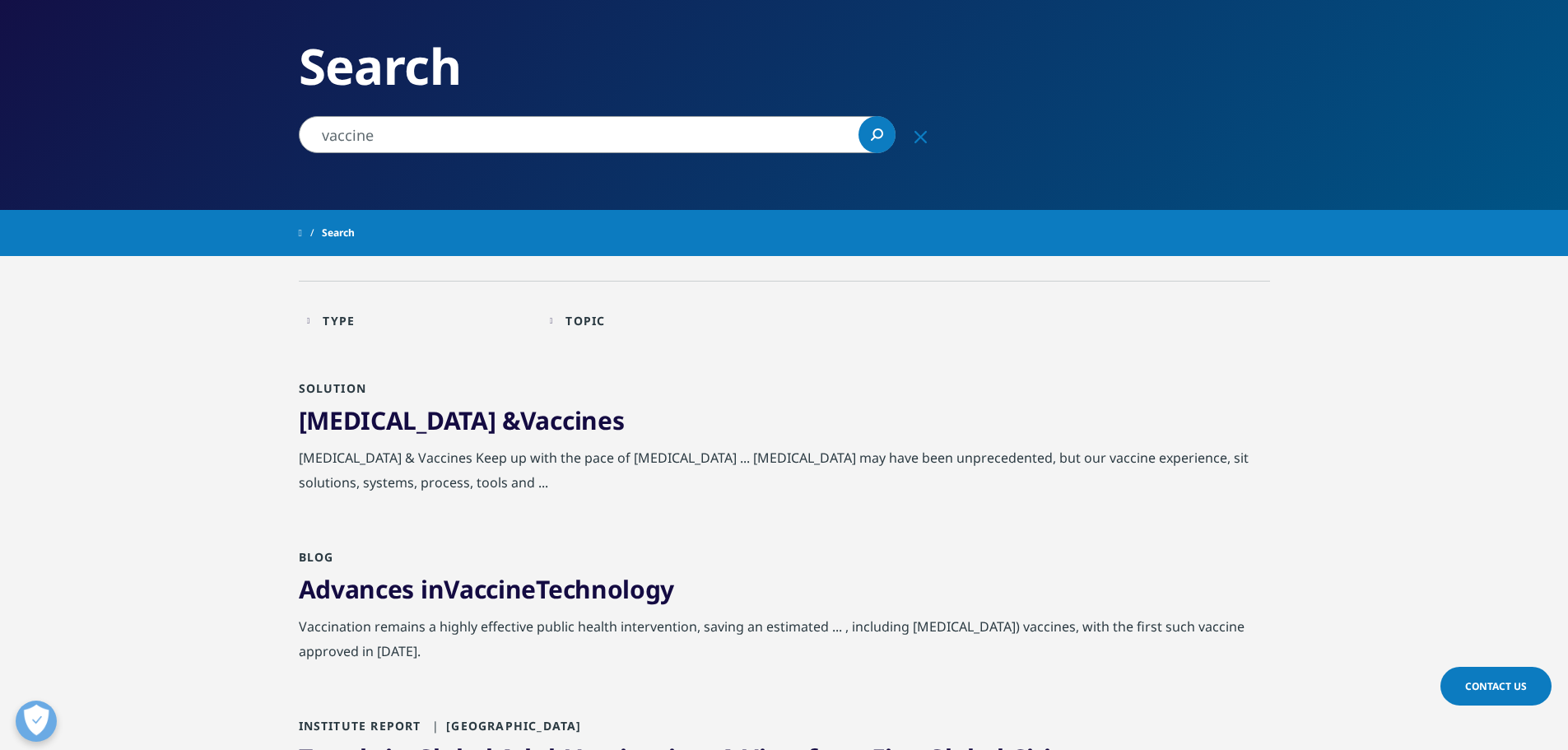
scroll to position [83, 0]
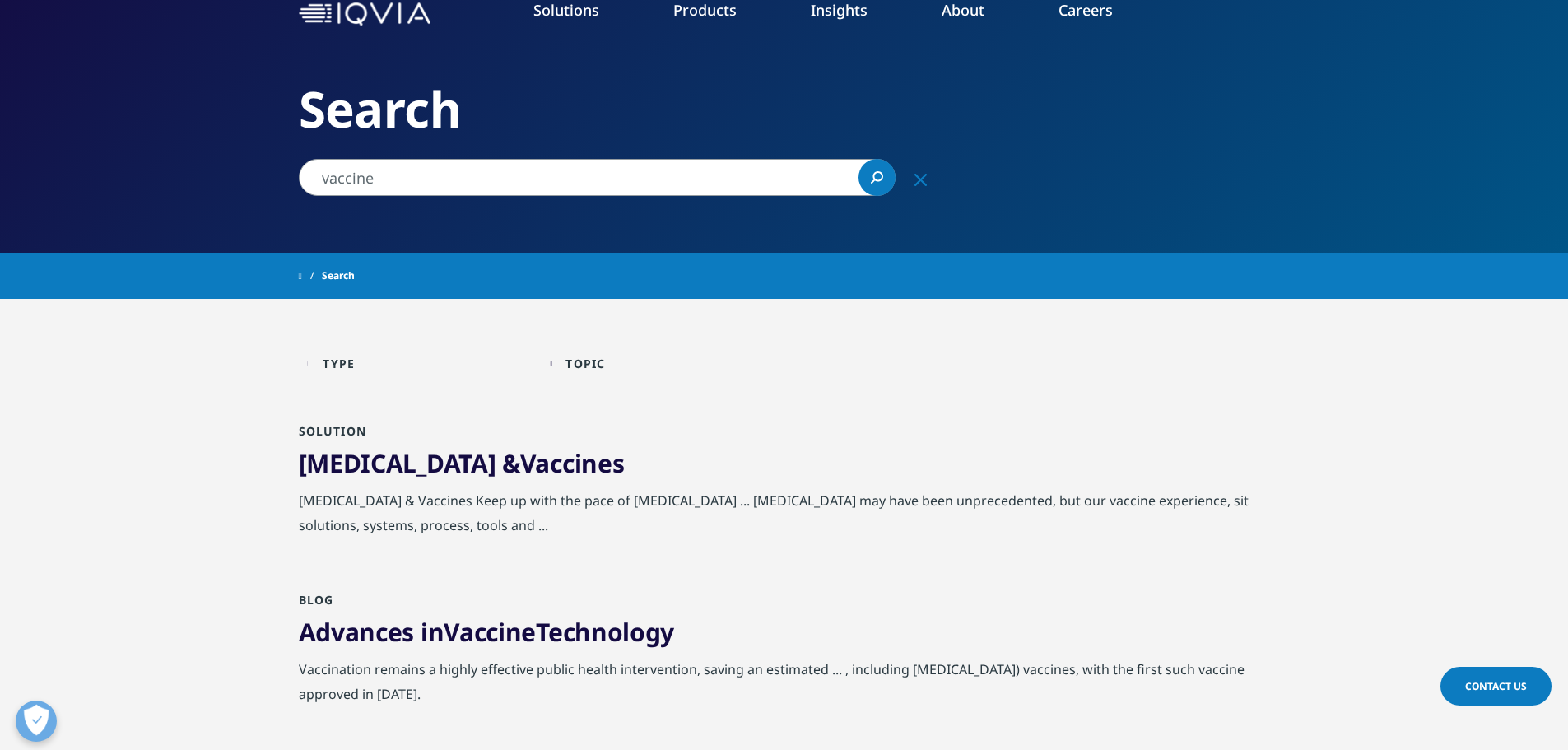
click at [398, 371] on div "Type Loading" at bounding box center [427, 363] width 210 height 16
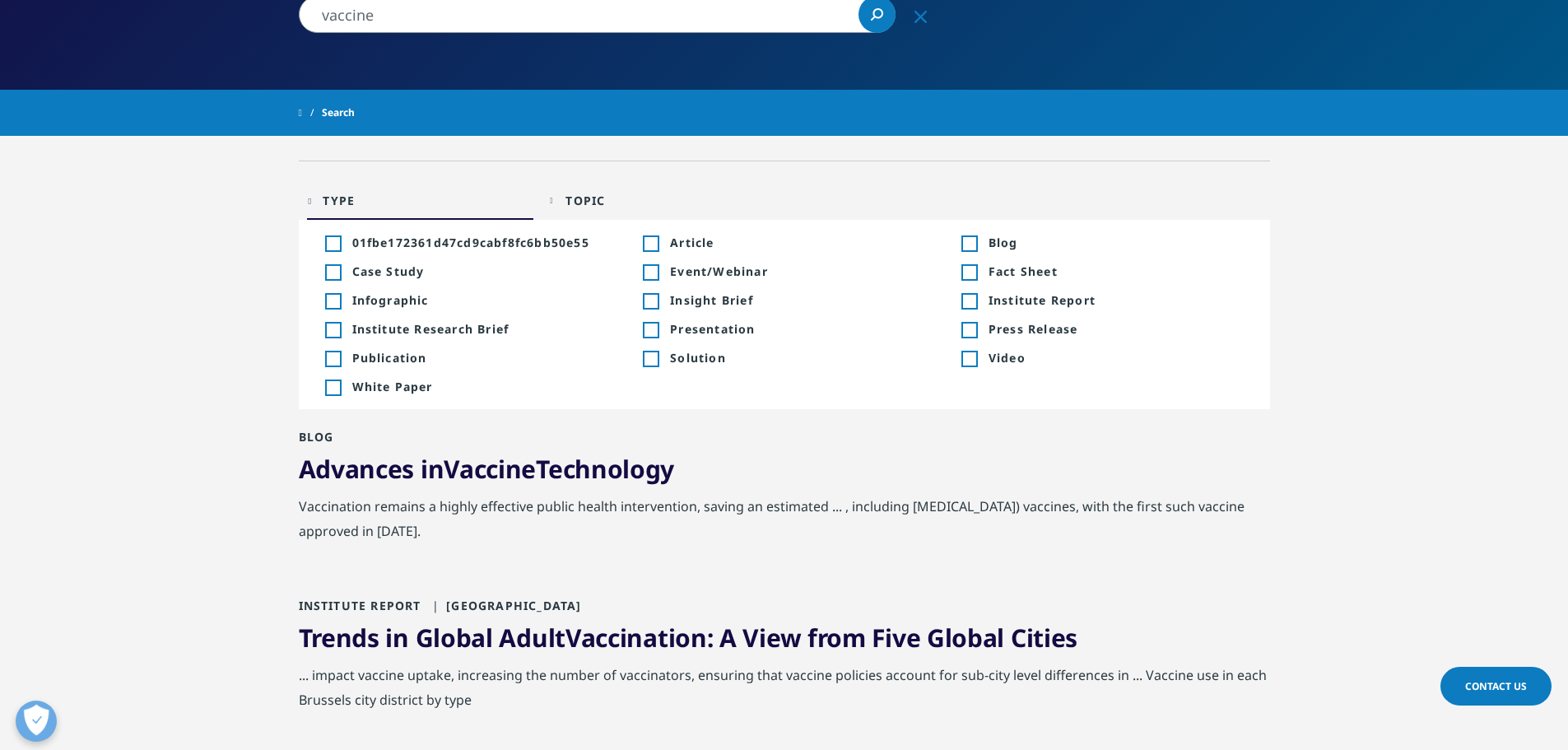
scroll to position [412, 0]
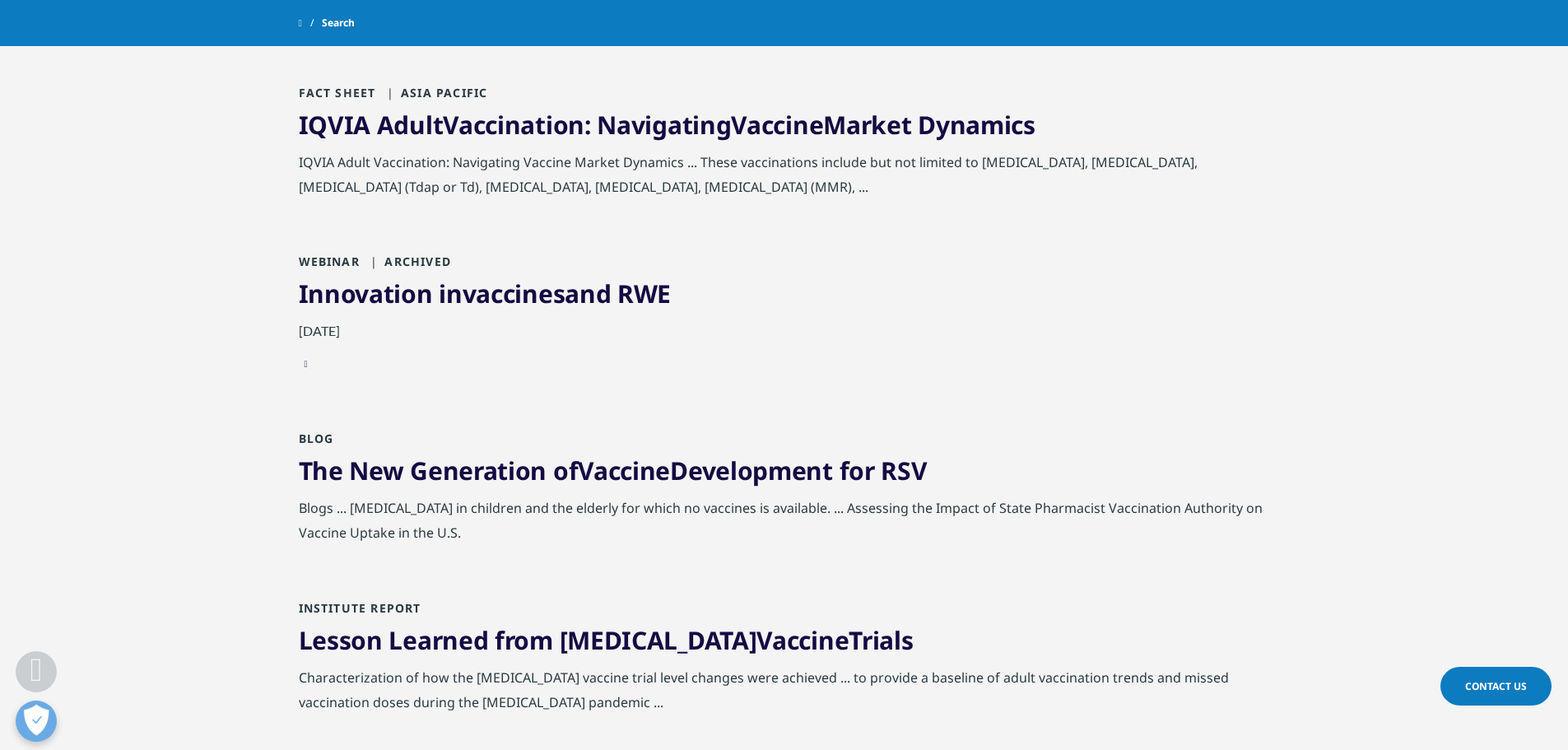
scroll to position [1153, 0]
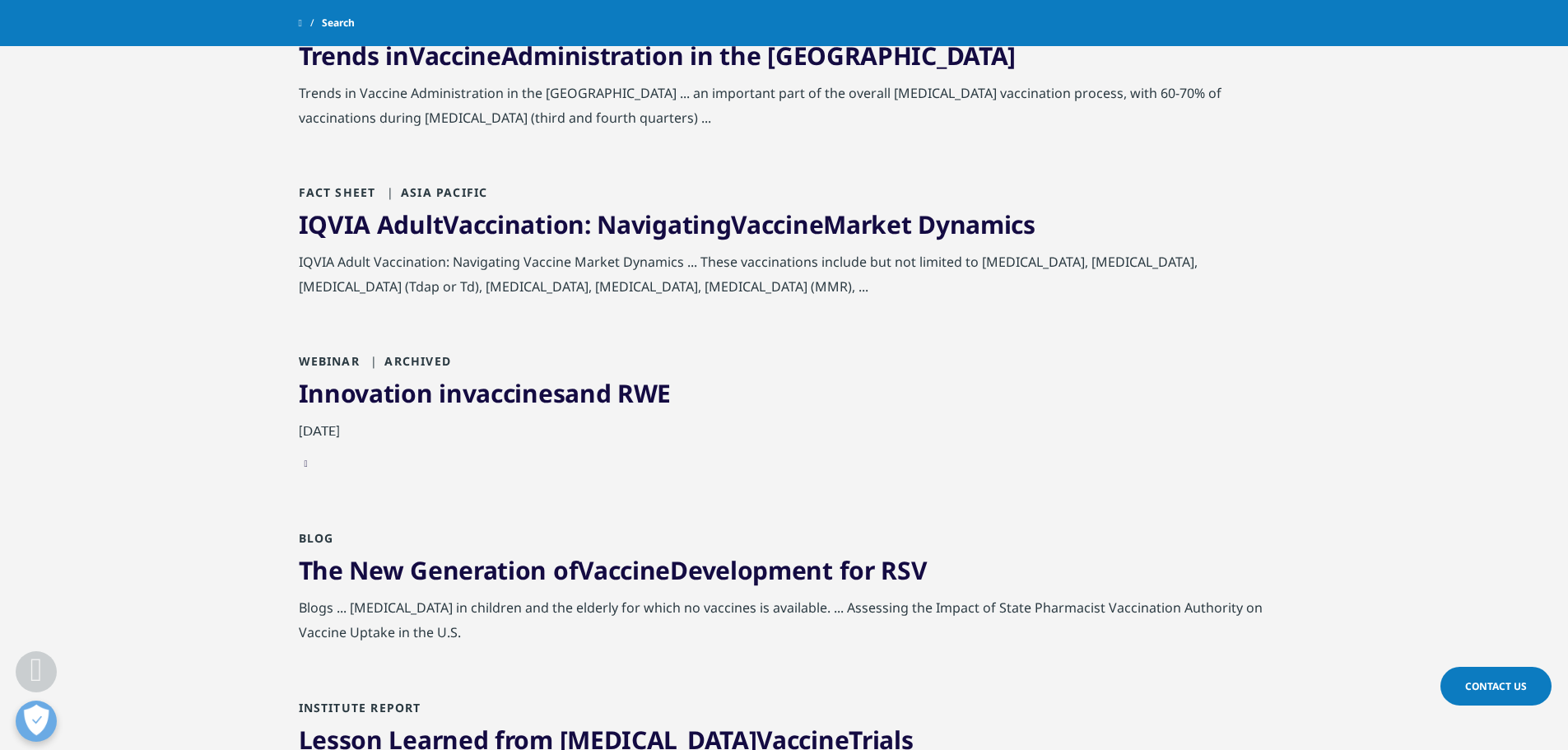
drag, startPoint x: 750, startPoint y: 221, endPoint x: 209, endPoint y: 426, distance: 578.5
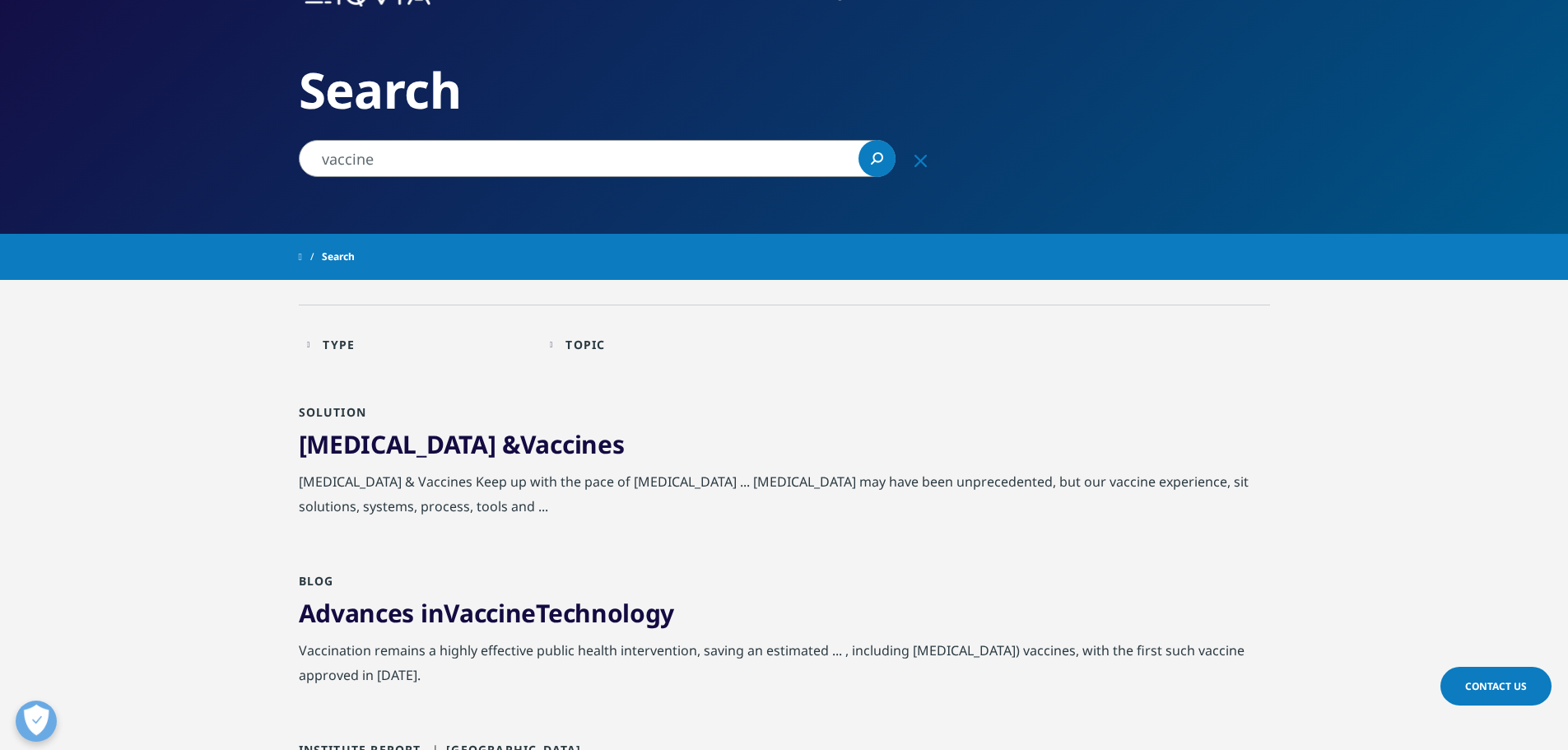
scroll to position [83, 0]
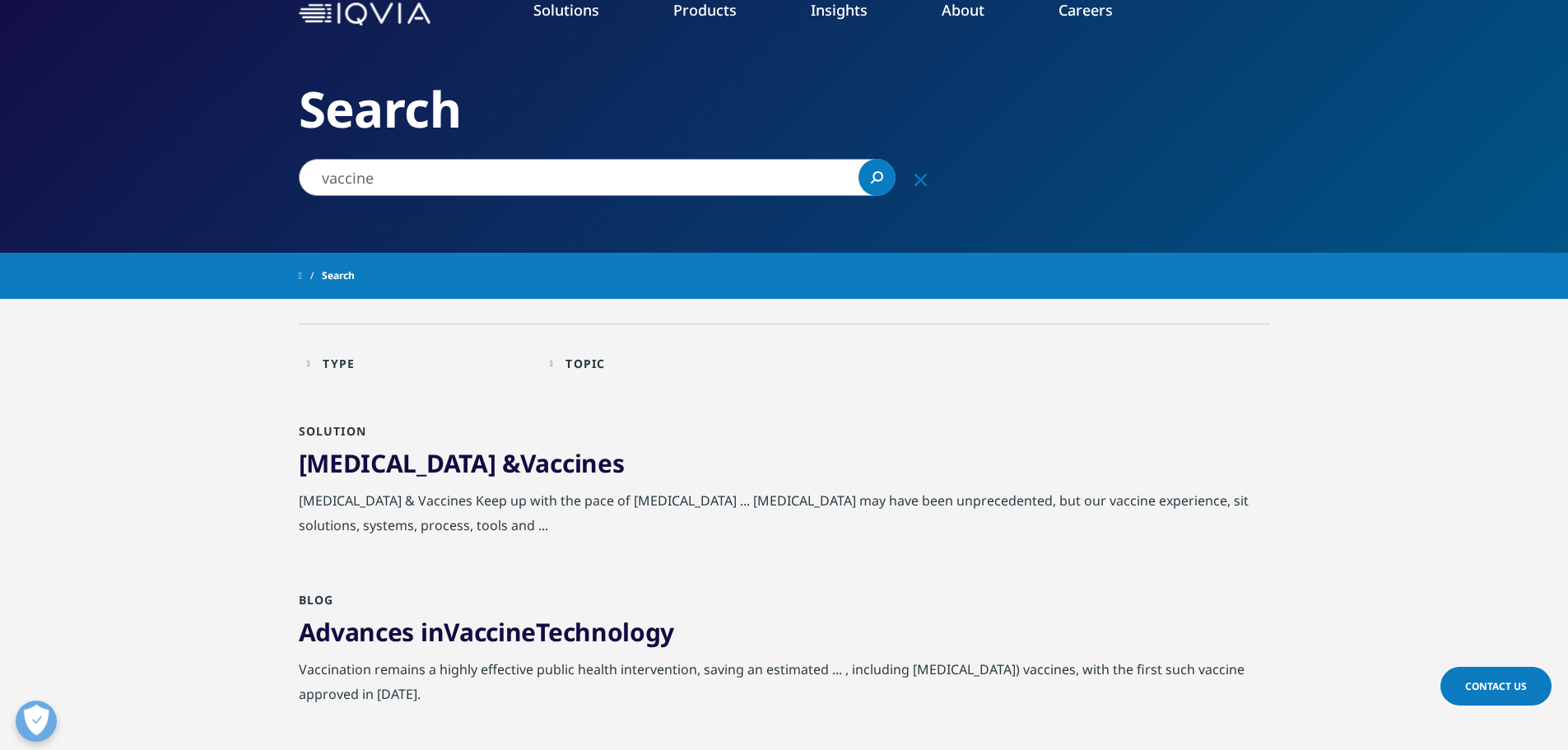
click at [571, 380] on div "Topic Loading Clear Or/And Operator" at bounding box center [662, 363] width 226 height 39
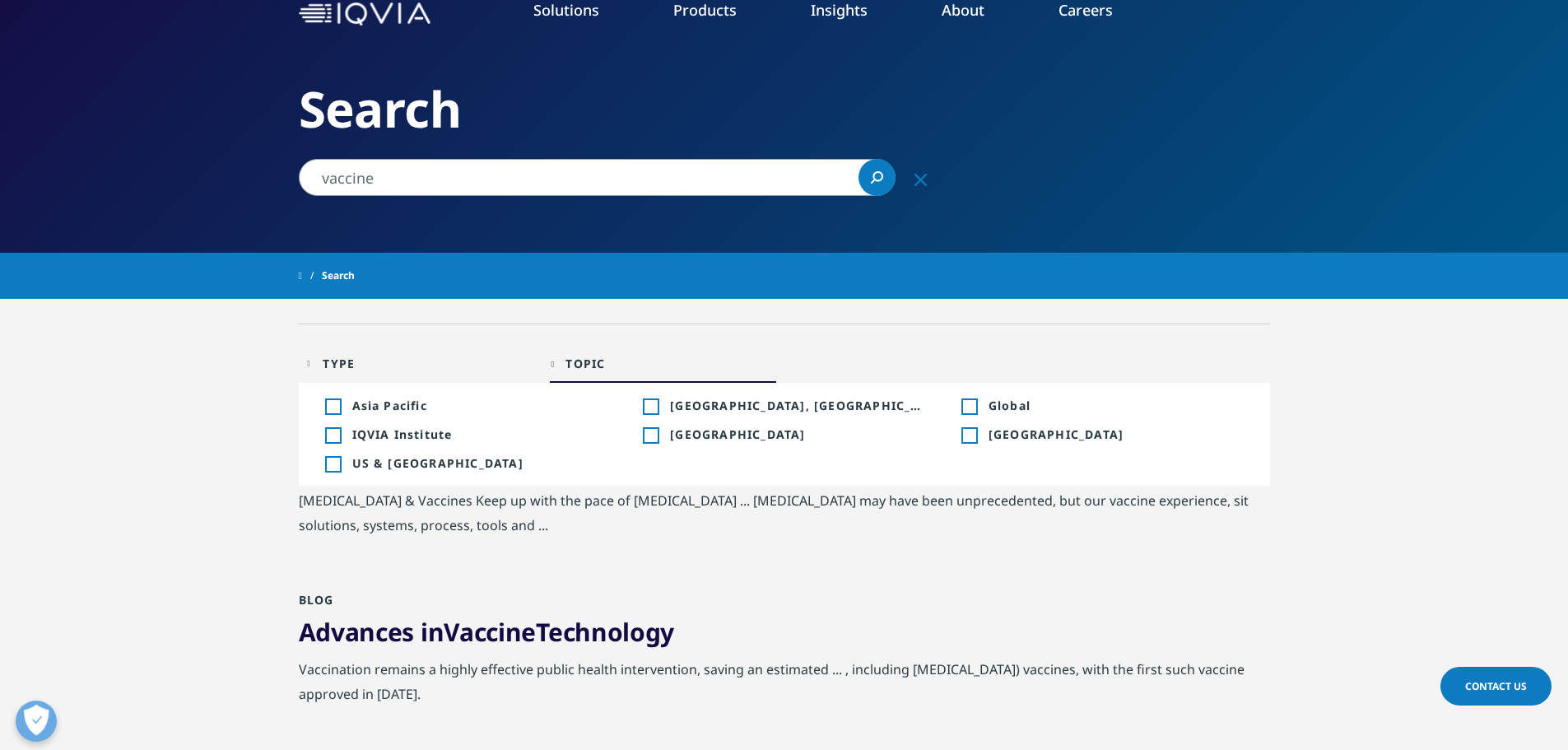
click at [577, 367] on div "Topic" at bounding box center [585, 363] width 40 height 16
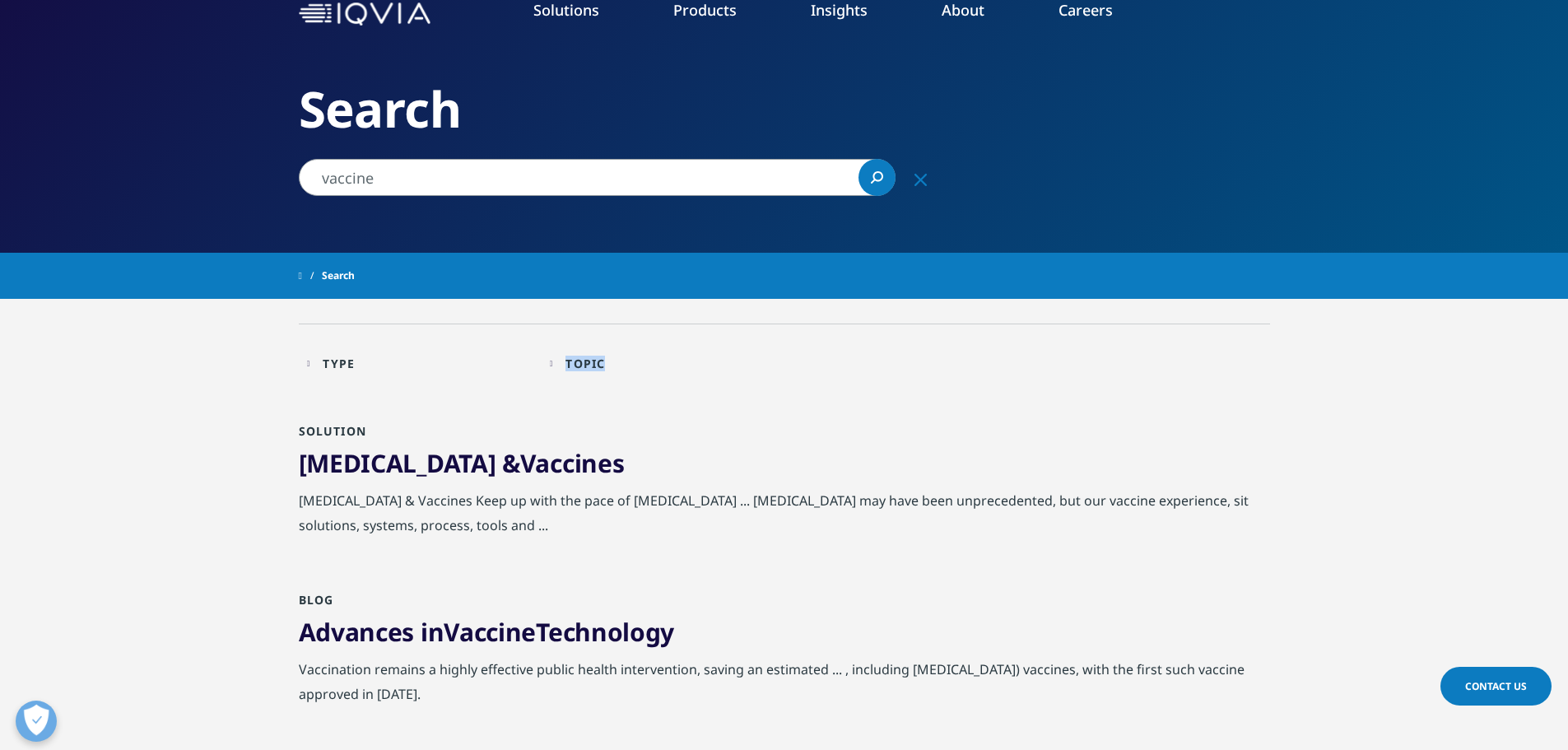
click at [577, 367] on div "Topic" at bounding box center [585, 363] width 40 height 16
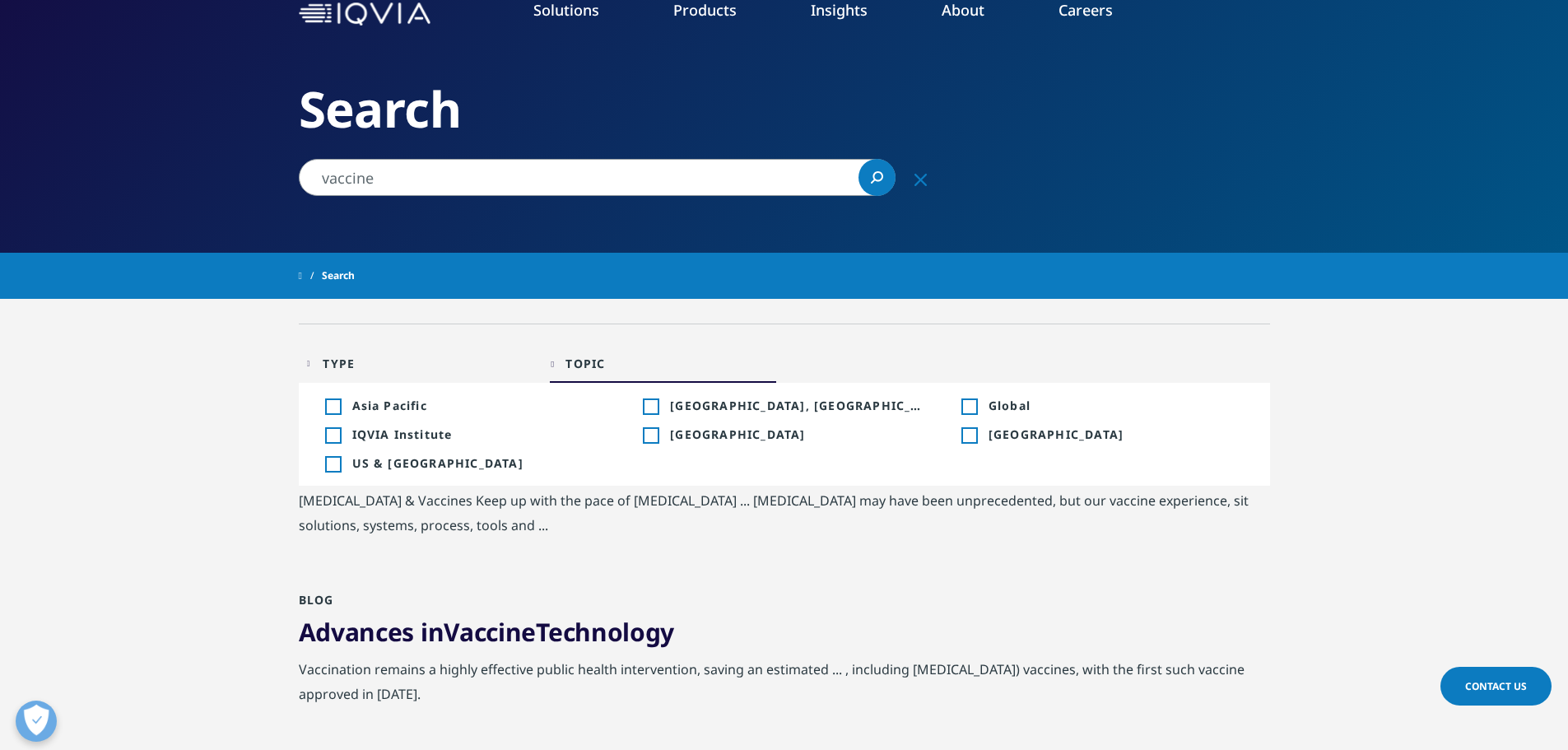
click at [983, 437] on div "Toggle [GEOGRAPHIC_DATA] 2" at bounding box center [1102, 434] width 283 height 16
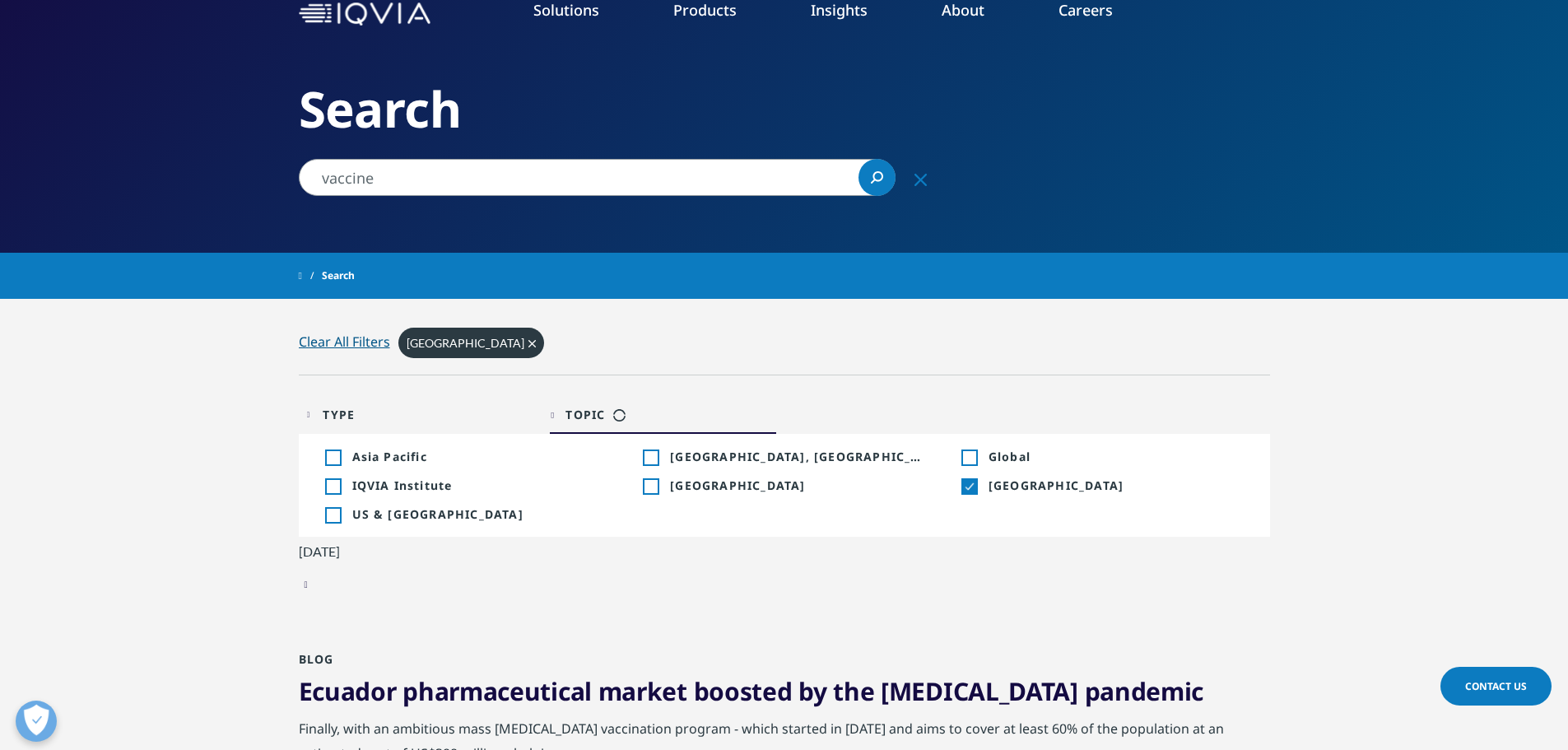
click at [911, 360] on div "Topic: [GEOGRAPHIC_DATA] Clear" at bounding box center [834, 349] width 872 height 51
